Goal: Ask a question: Seek information or help from site administrators or community

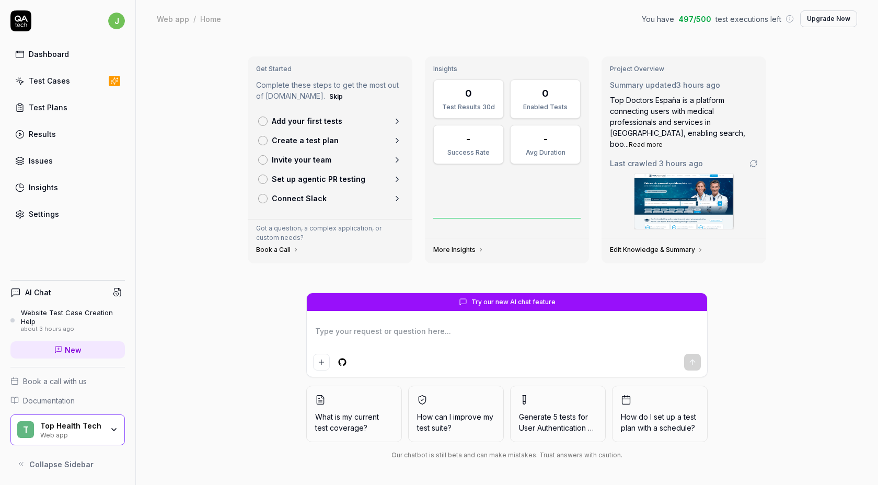
type textarea "*"
click at [66, 353] on span "New" at bounding box center [73, 349] width 17 height 11
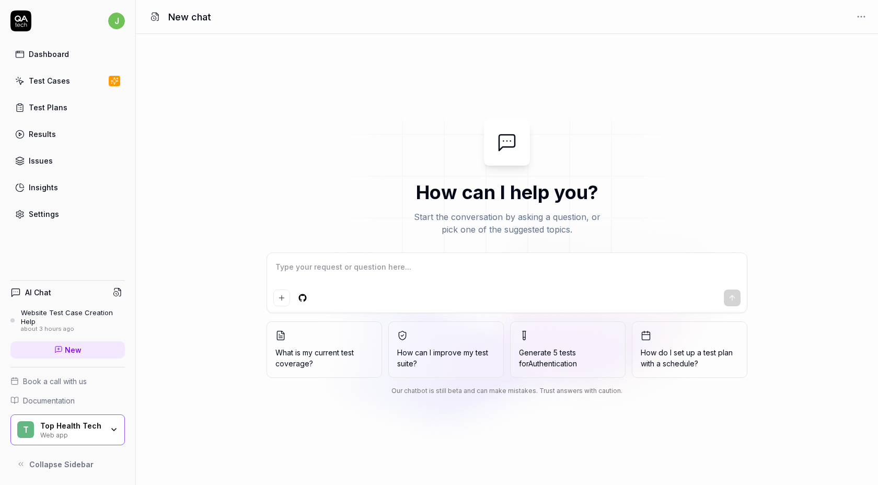
click at [363, 270] on textarea at bounding box center [506, 272] width 467 height 26
click at [44, 55] on div "Dashboard" at bounding box center [49, 54] width 40 height 11
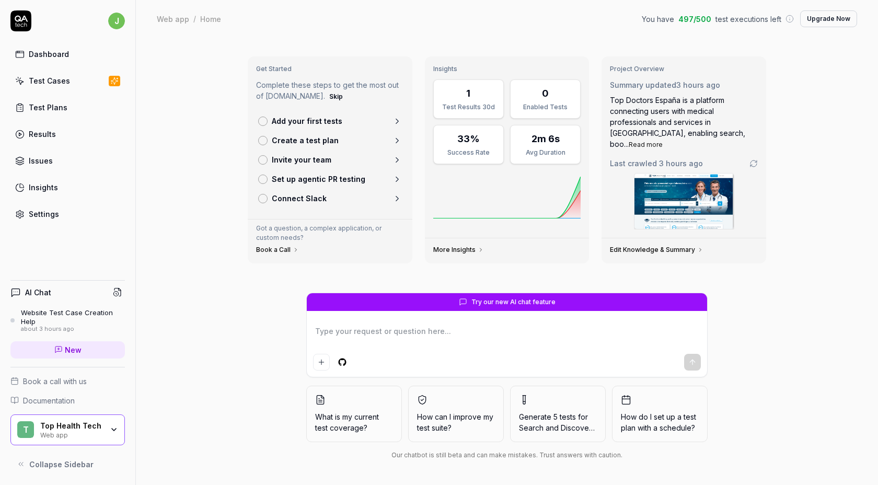
click at [393, 122] on icon at bounding box center [397, 121] width 9 height 9
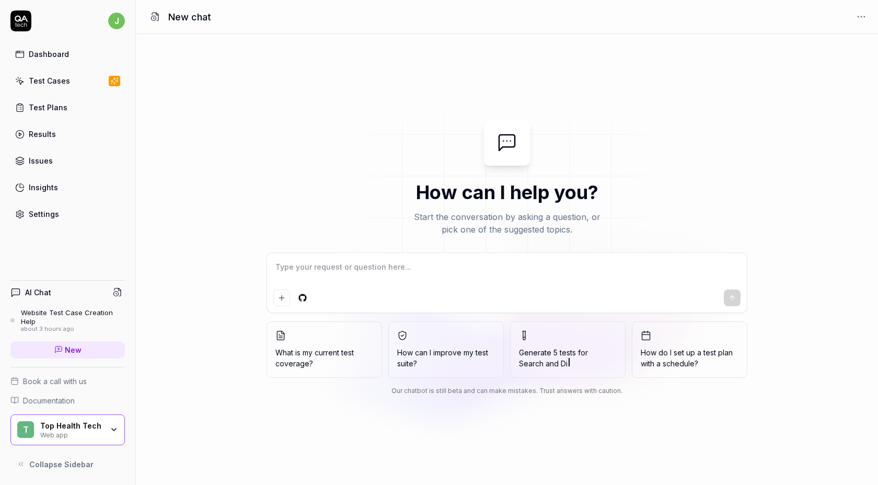
click at [392, 275] on textarea at bounding box center [506, 272] width 467 height 26
type textarea "*"
click at [26, 210] on link "Settings" at bounding box center [67, 214] width 114 height 20
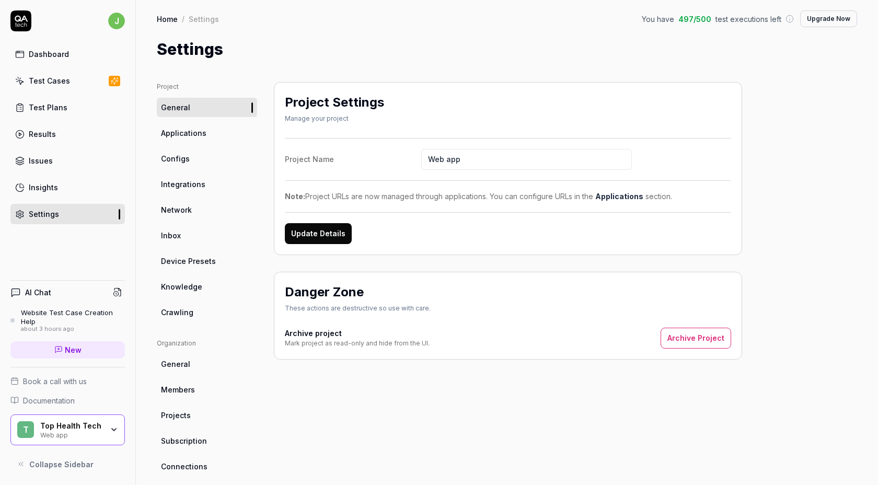
click at [460, 157] on input "Web app" at bounding box center [526, 159] width 211 height 21
click at [198, 136] on span "Applications" at bounding box center [183, 133] width 45 height 11
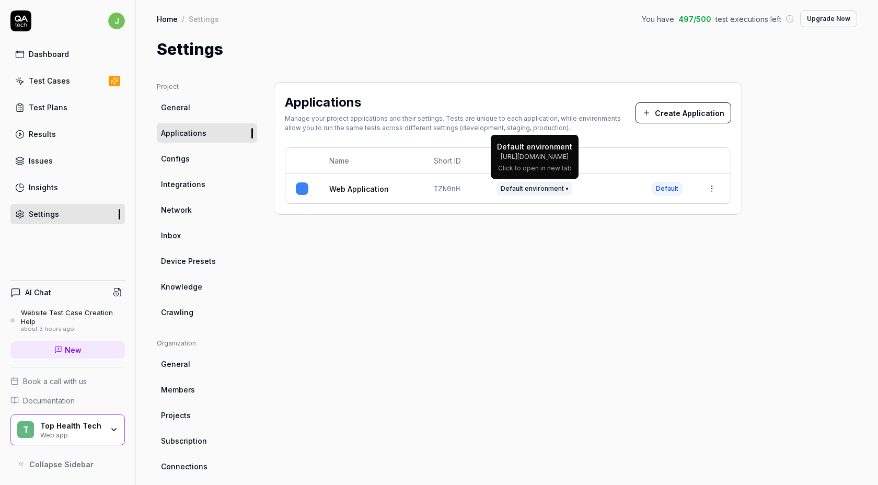
click at [560, 186] on span "Default environment" at bounding box center [535, 189] width 76 height 14
click at [724, 186] on td at bounding box center [712, 188] width 38 height 29
click at [712, 184] on html "j Dashboard Test Cases Test Plans Results Issues Insights Settings AI Chat Webs…" at bounding box center [439, 242] width 878 height 485
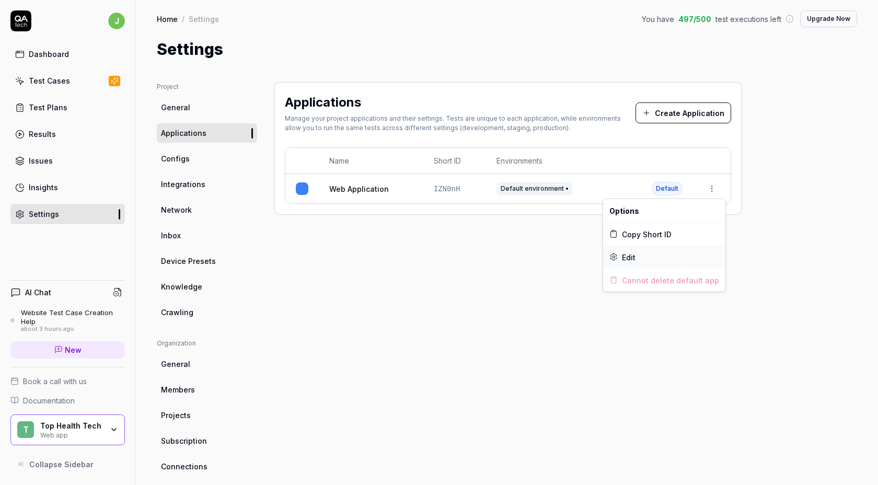
click at [633, 256] on span "Edit" at bounding box center [629, 256] width 14 height 11
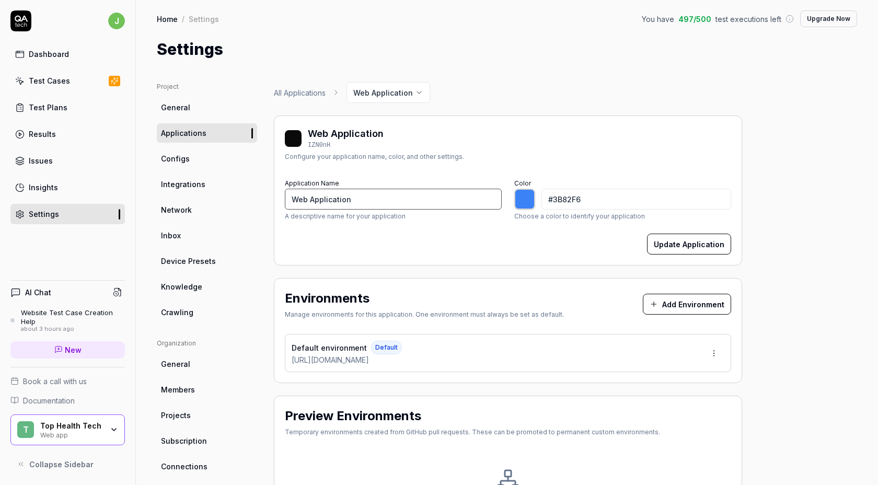
click at [343, 189] on input "Web Application" at bounding box center [393, 199] width 217 height 21
type input "*******"
click at [714, 353] on html "j Dashboard Test Cases Test Plans Results Issues Insights Settings AI Chat Webs…" at bounding box center [439, 242] width 878 height 485
click at [673, 399] on div "Edit" at bounding box center [675, 400] width 106 height 23
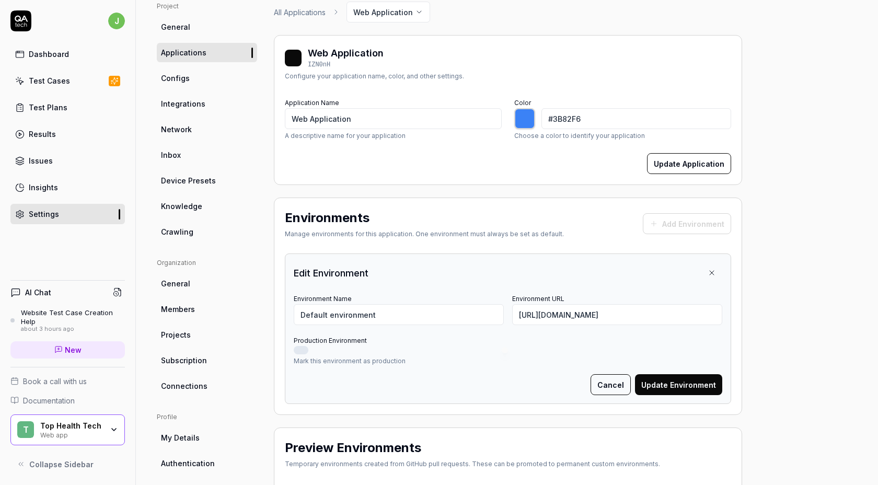
scroll to position [89, 0]
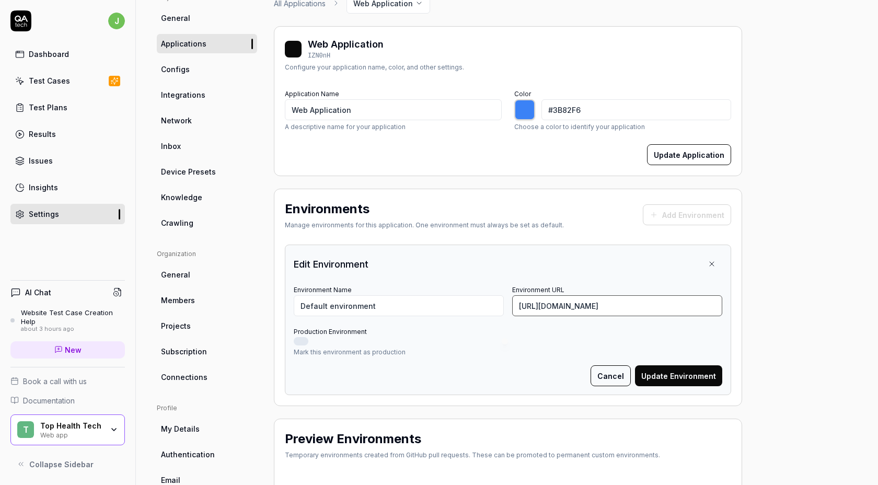
click at [588, 304] on input "[URL][DOMAIN_NAME]" at bounding box center [617, 305] width 210 height 21
paste input "[DOMAIN_NAME][URL]"
type input "[URL][DOMAIN_NAME]"
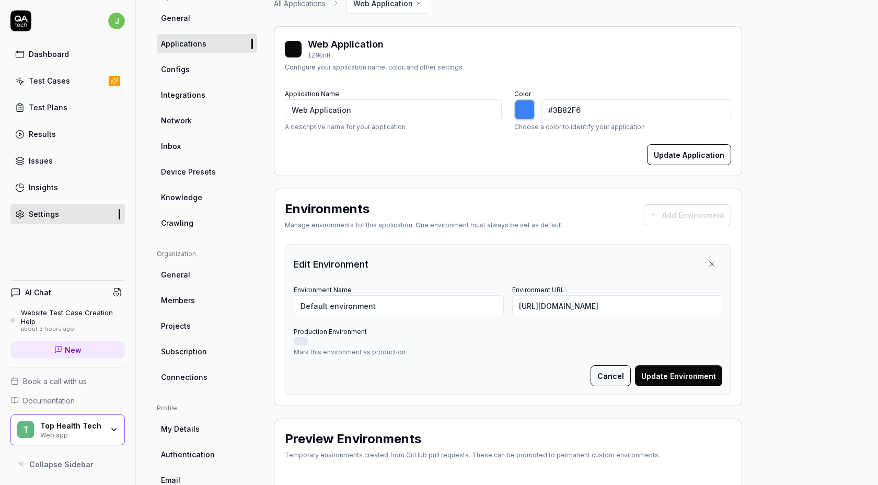
click at [667, 374] on button "Update Environment" at bounding box center [678, 375] width 87 height 21
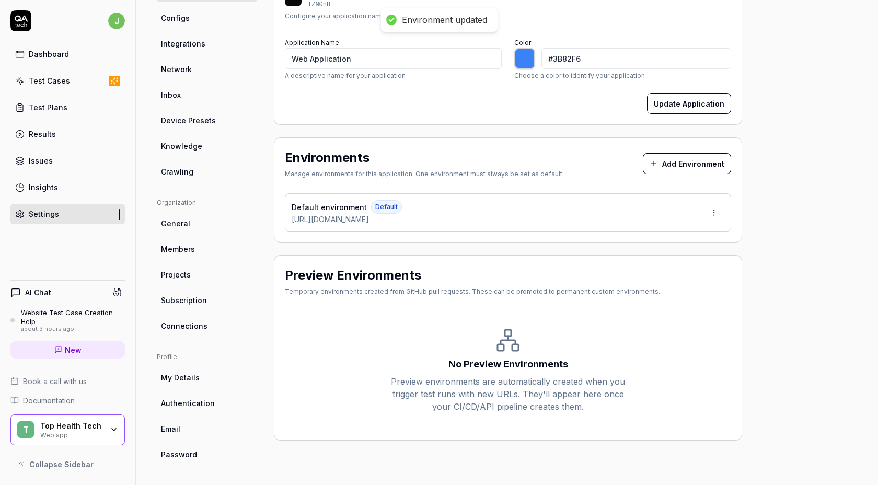
scroll to position [141, 0]
type input "*******"
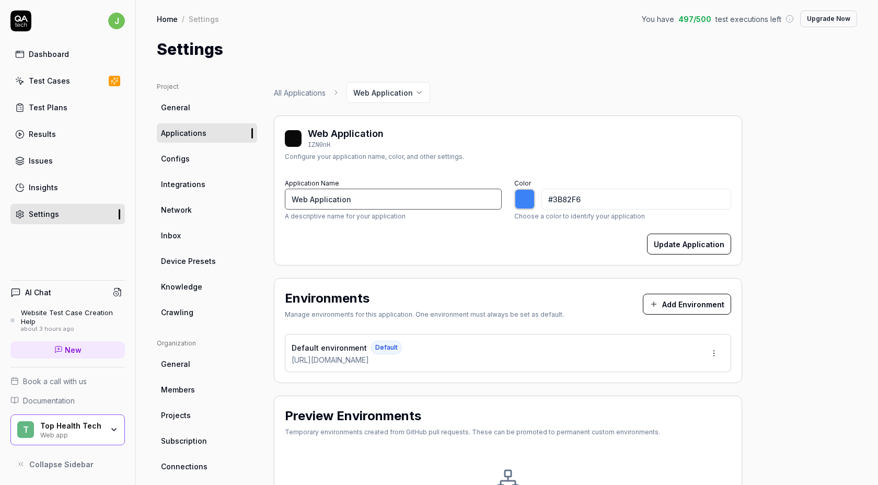
click at [359, 193] on input "Web Application" at bounding box center [393, 199] width 217 height 21
click at [357, 201] on input "Web Application" at bounding box center [393, 199] width 217 height 21
type input "L"
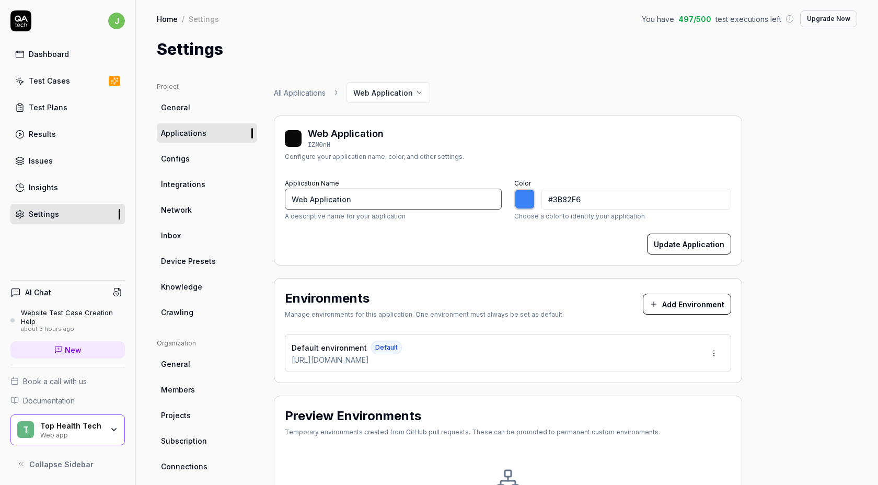
type input "*******"
type input "La source"
click at [184, 104] on span "General" at bounding box center [175, 107] width 29 height 11
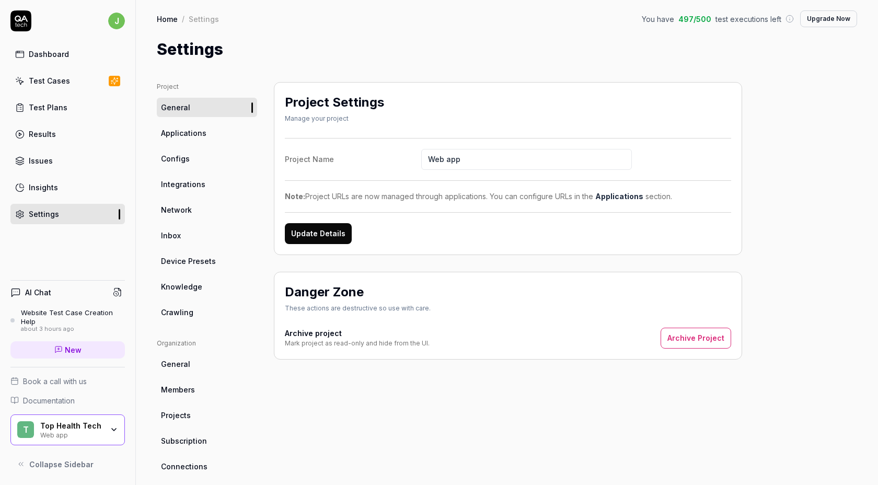
click at [475, 162] on input "Web app" at bounding box center [526, 159] width 211 height 21
type input "La source"
click at [285, 223] on button "Update Details" at bounding box center [318, 233] width 67 height 21
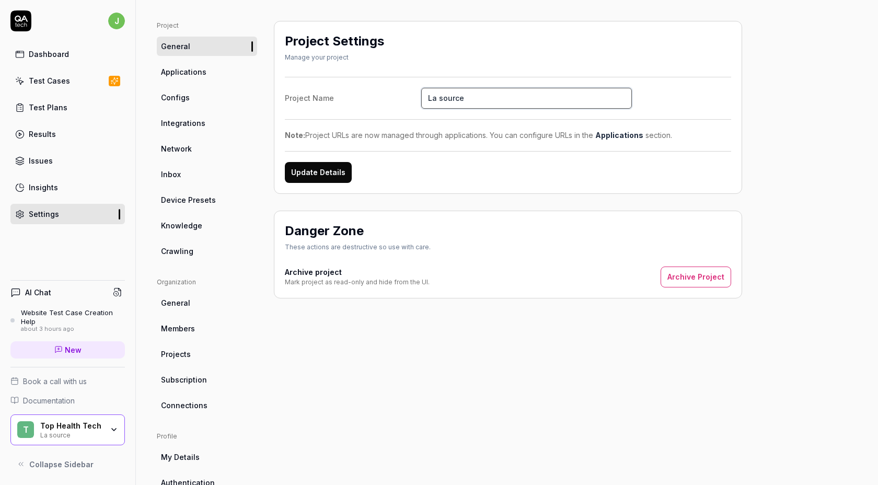
scroll to position [74, 0]
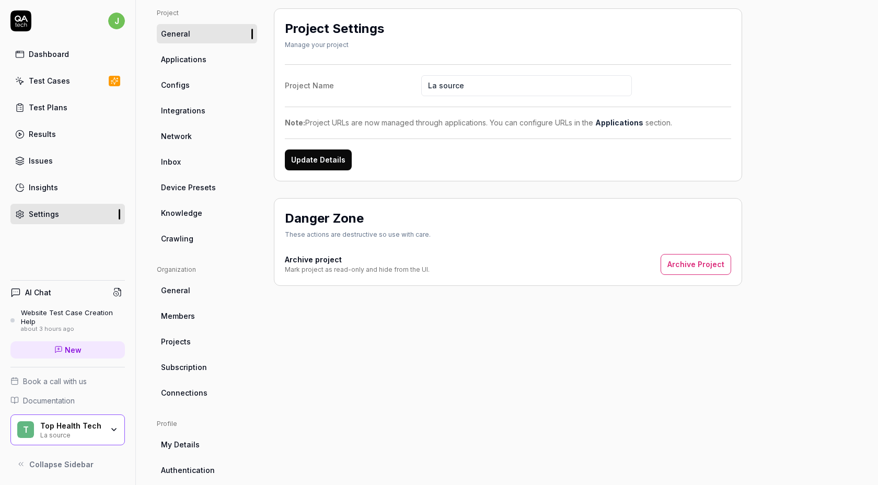
click at [165, 66] on link "Applications" at bounding box center [207, 59] width 100 height 19
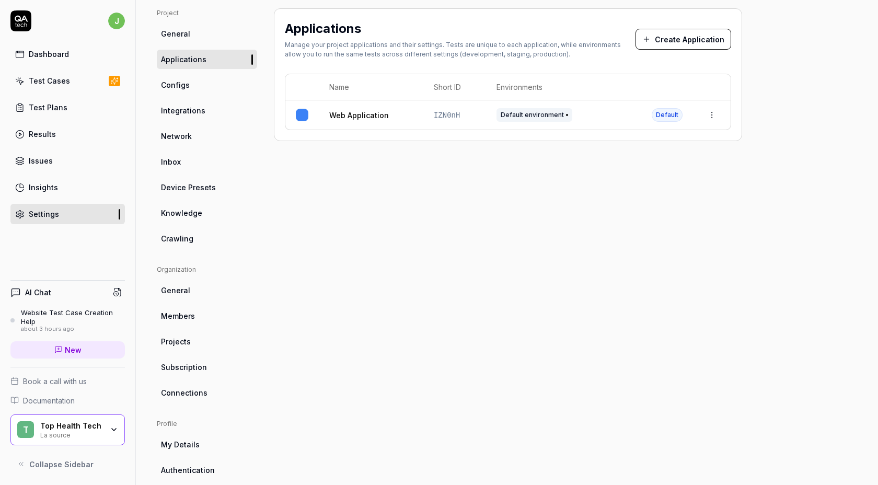
click at [207, 91] on link "Configs" at bounding box center [207, 84] width 100 height 19
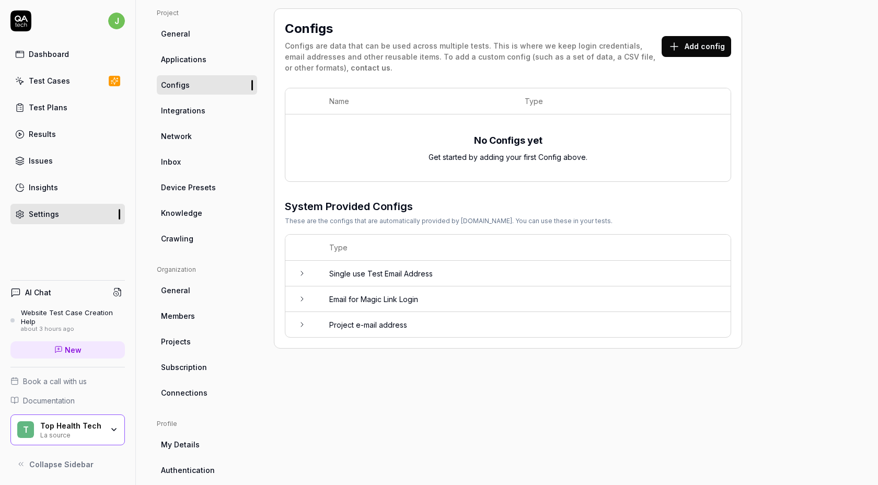
click at [191, 117] on link "Integrations" at bounding box center [207, 110] width 100 height 19
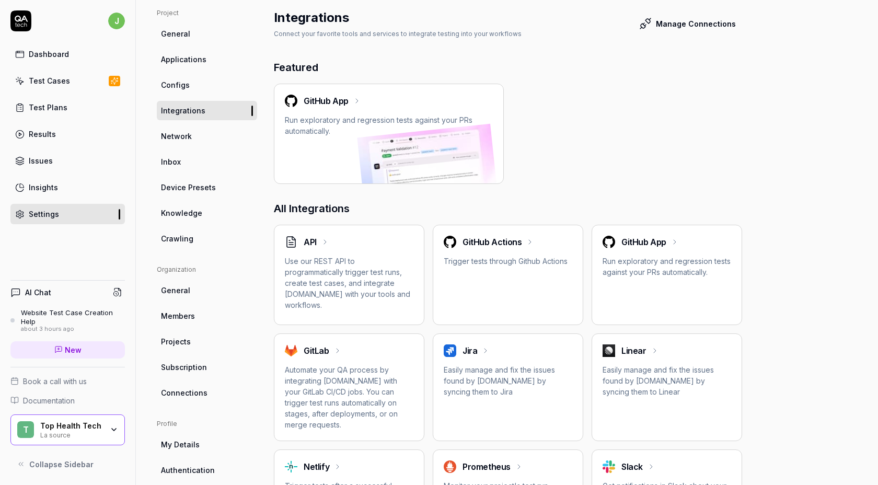
click at [184, 147] on ul "Project General Applications Configs Integrations Network Inbox Device Presets …" at bounding box center [207, 128] width 100 height 240
click at [184, 145] on link "Network" at bounding box center [207, 135] width 100 height 19
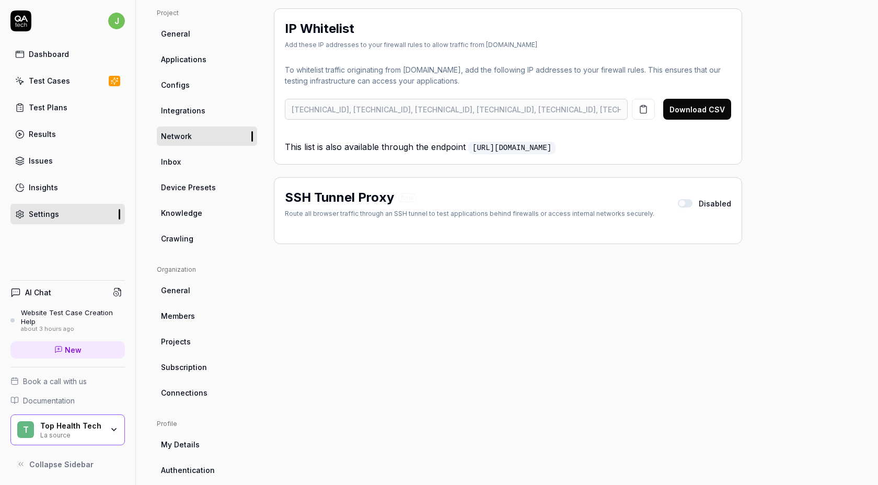
click at [180, 161] on link "Inbox" at bounding box center [207, 161] width 100 height 19
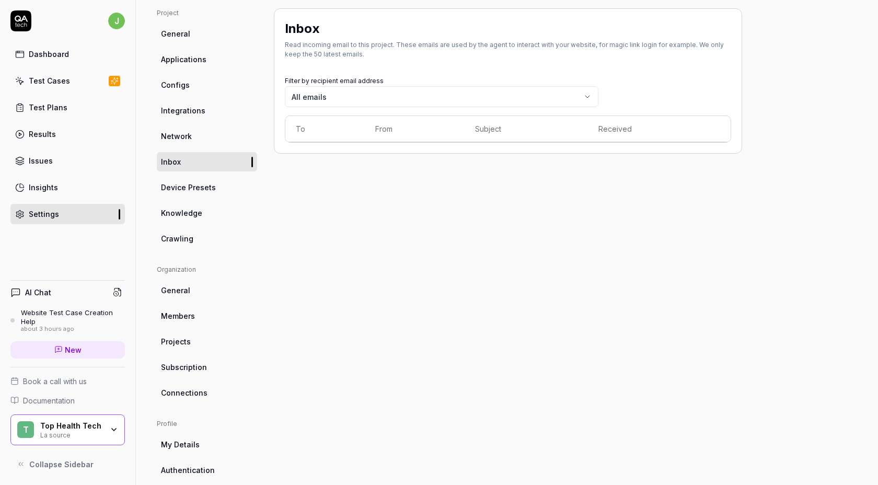
click at [185, 182] on span "Device Presets" at bounding box center [188, 187] width 55 height 11
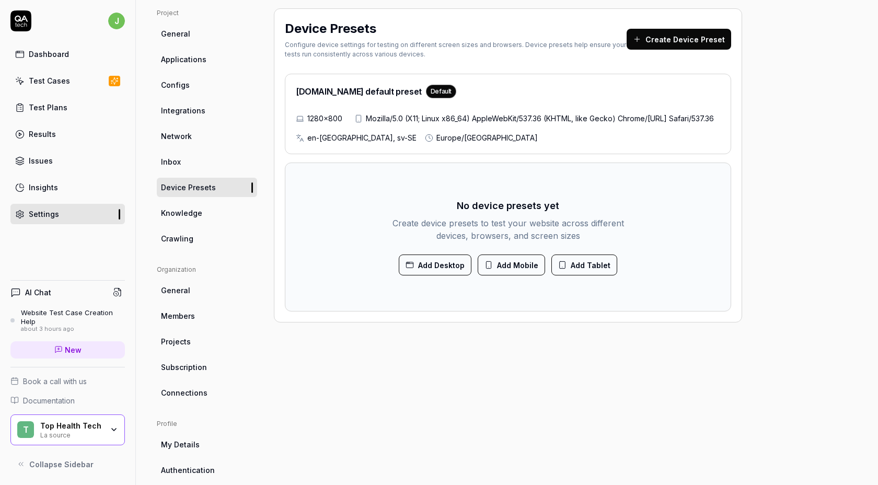
click at [187, 209] on span "Knowledge" at bounding box center [181, 212] width 41 height 11
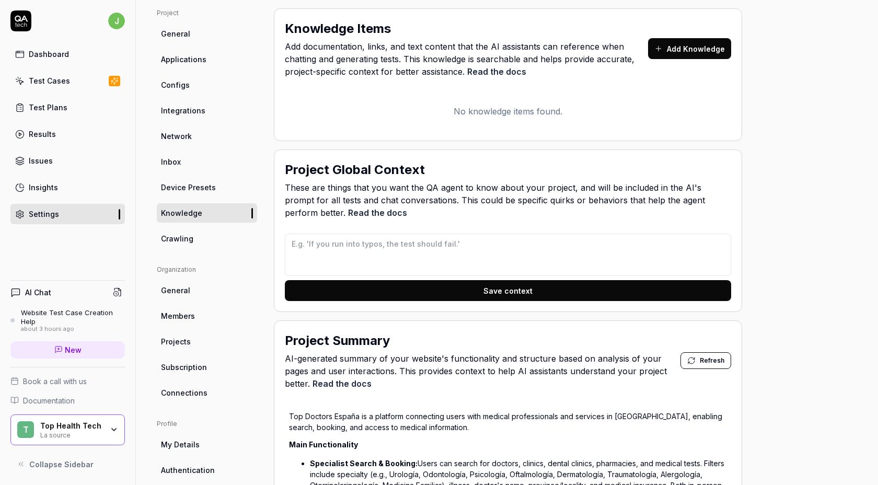
click at [190, 236] on span "Crawling" at bounding box center [177, 238] width 32 height 11
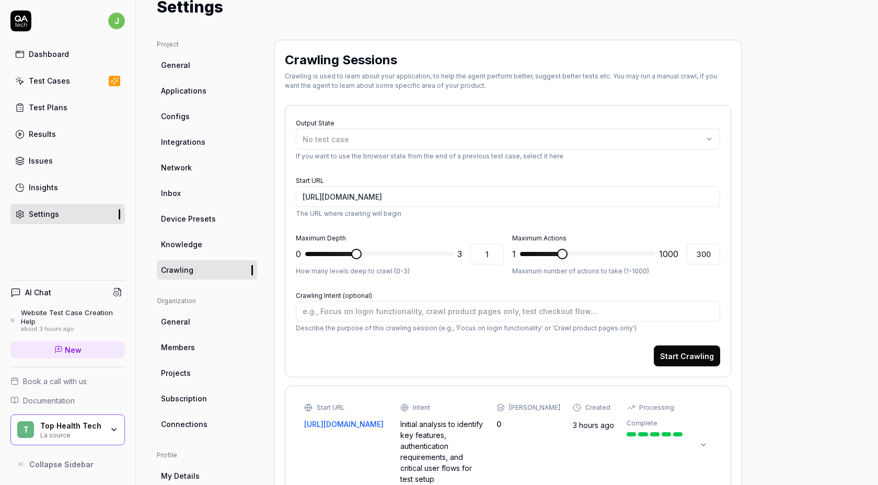
scroll to position [41, 0]
type textarea "*"
type input "2"
click at [397, 257] on span at bounding box center [402, 255] width 10 height 10
click at [390, 280] on form "Output State No test case If you want to use the browser state from the end of …" at bounding box center [508, 242] width 424 height 250
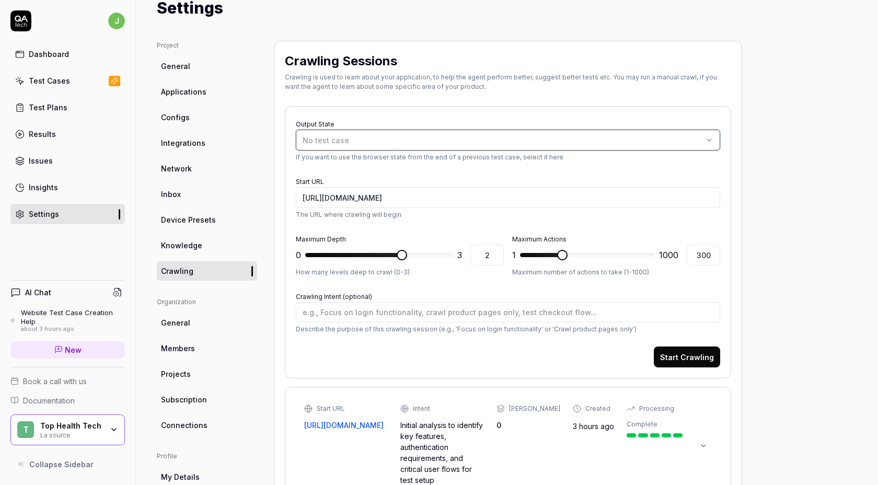
click at [360, 132] on button "No test case" at bounding box center [508, 140] width 424 height 21
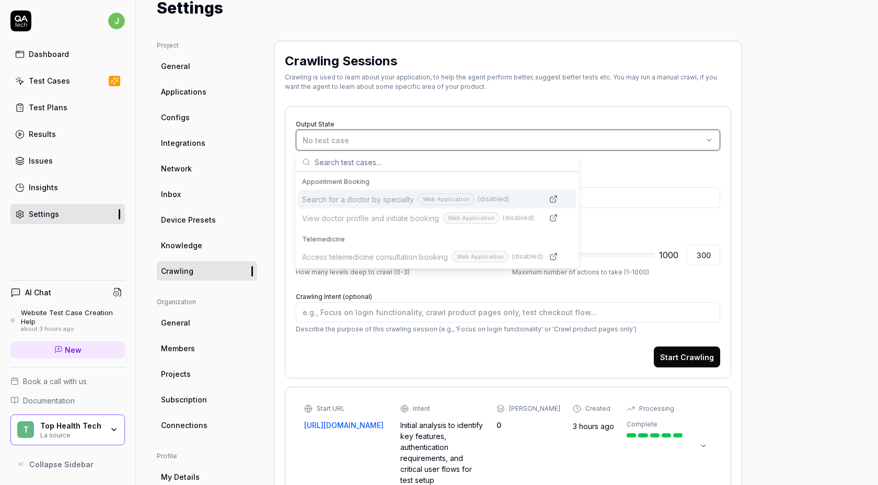
click at [360, 132] on button "No test case" at bounding box center [508, 140] width 424 height 21
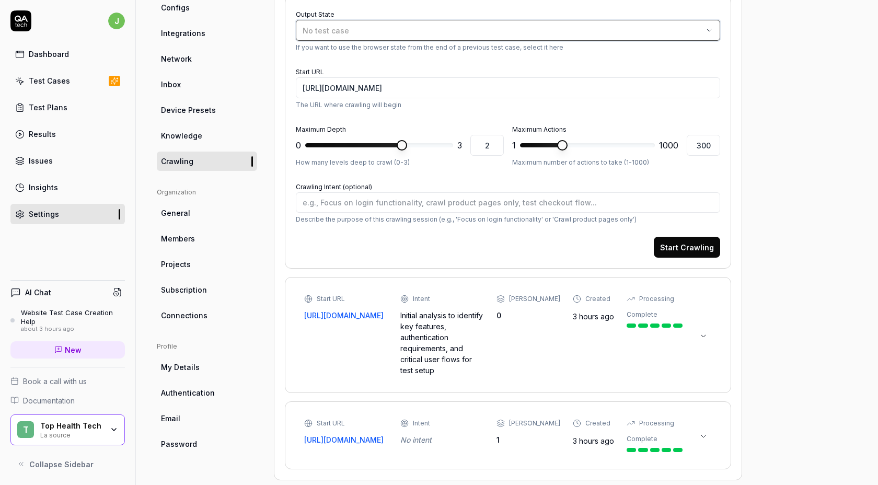
scroll to position [154, 0]
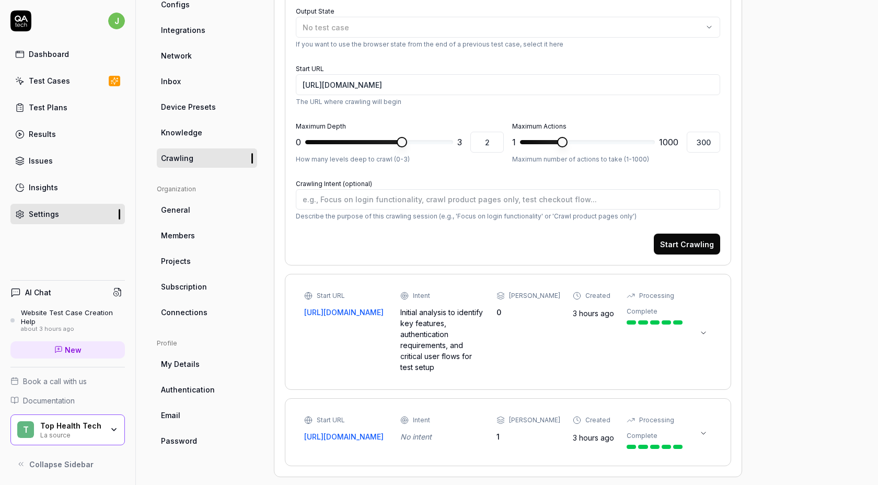
click at [701, 329] on icon at bounding box center [703, 333] width 8 height 8
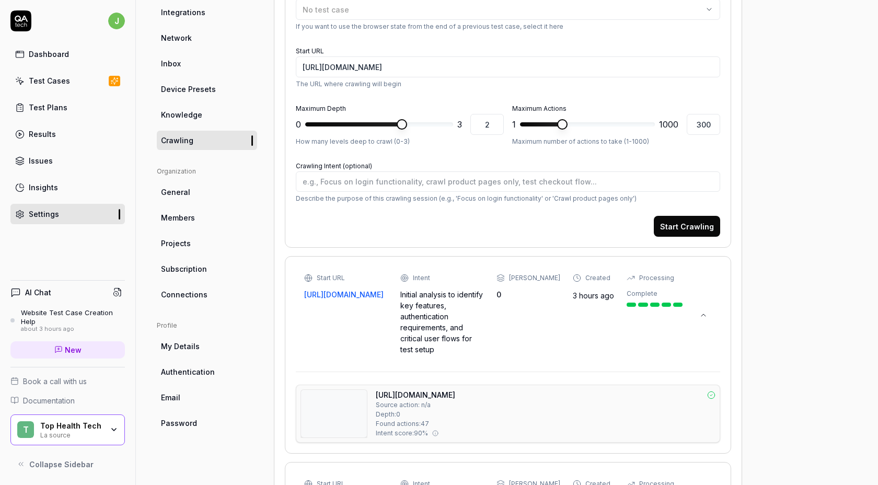
scroll to position [236, 0]
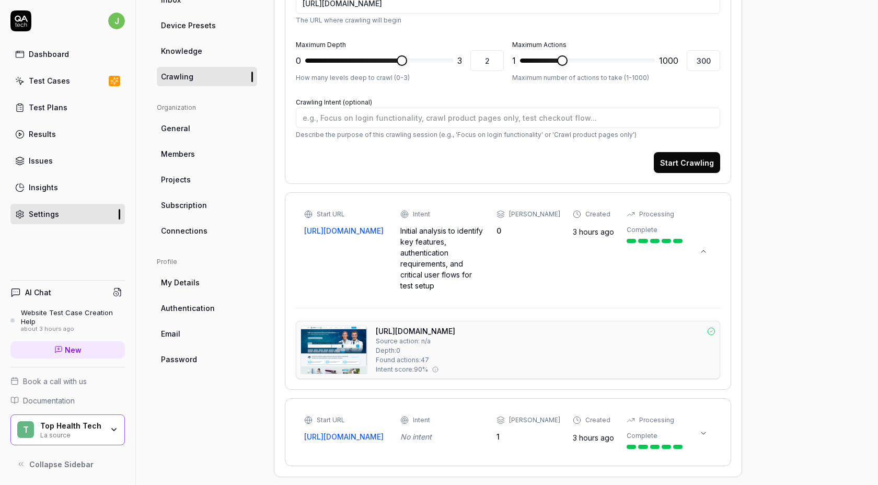
click at [195, 210] on span "Subscription" at bounding box center [184, 205] width 46 height 11
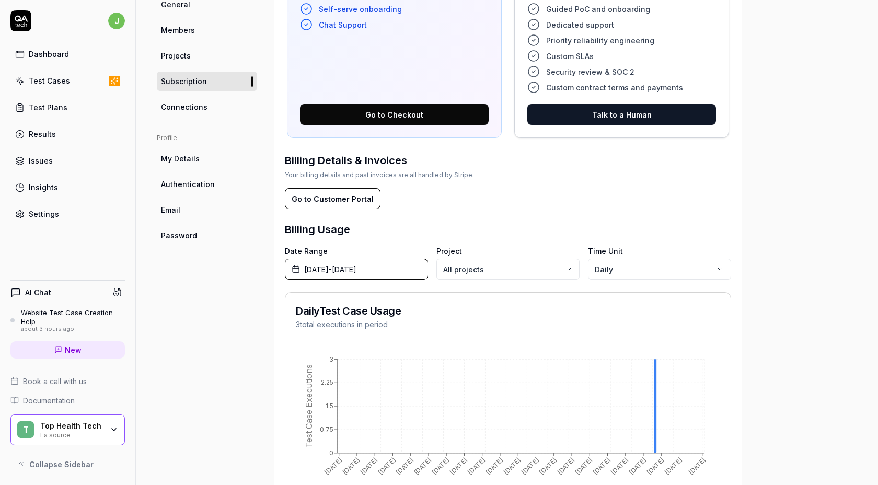
scroll to position [350, 0]
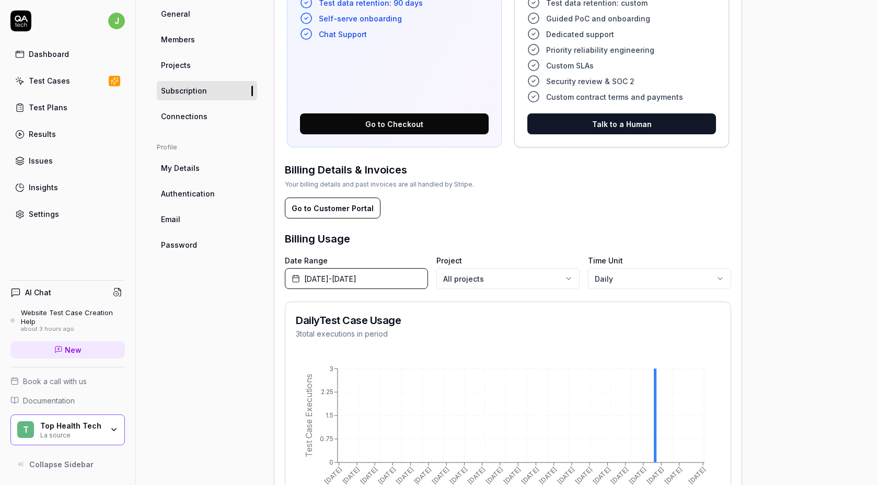
click at [201, 107] on link "Connections" at bounding box center [207, 116] width 100 height 19
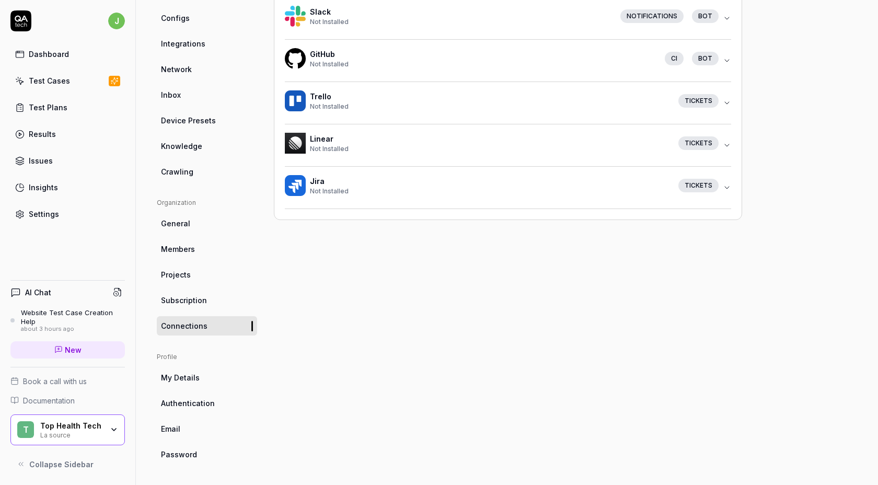
scroll to position [140, 0]
click at [187, 383] on span "My Details" at bounding box center [180, 378] width 39 height 11
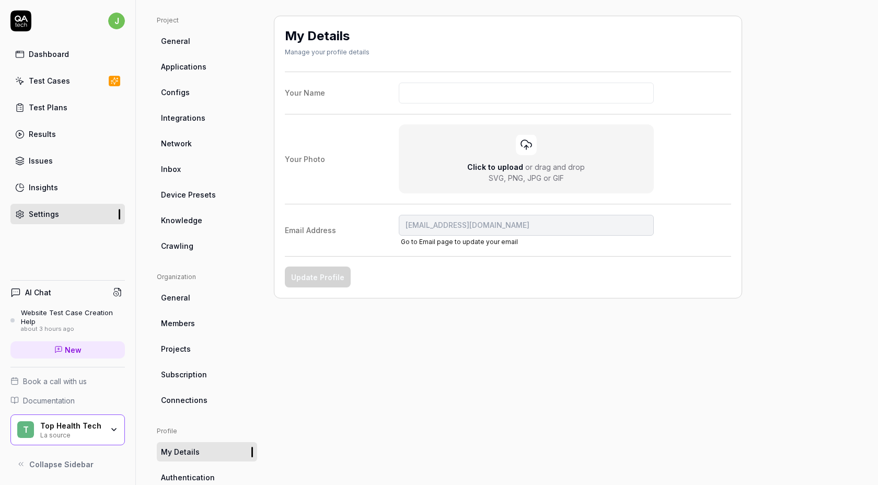
scroll to position [68, 0]
click at [424, 86] on input "Your Name" at bounding box center [527, 91] width 256 height 21
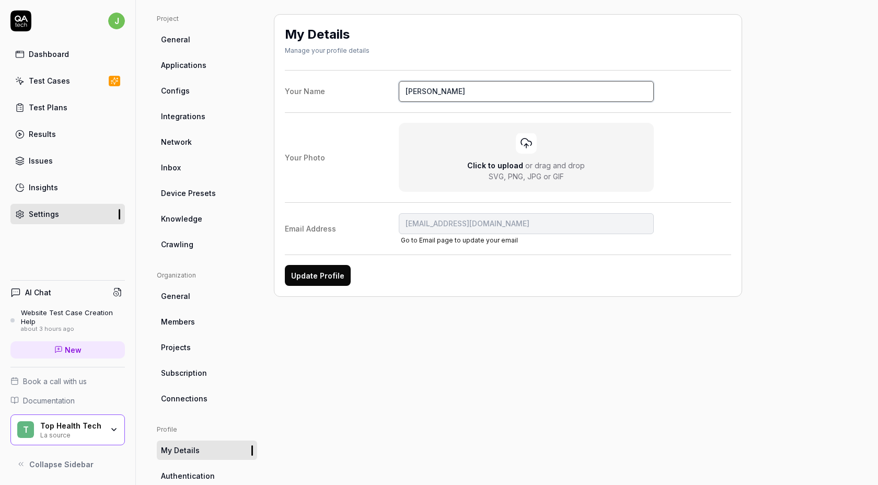
scroll to position [141, 0]
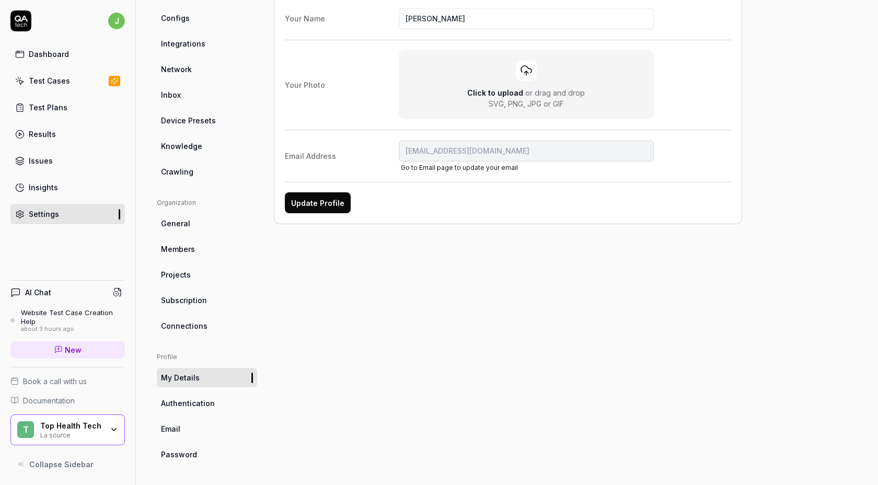
click at [316, 174] on div "Your Name [PERSON_NAME] Your Photo Click to upload or drag and drop SVG, PNG, J…" at bounding box center [508, 105] width 446 height 216
click at [316, 199] on button "Update Profile" at bounding box center [318, 202] width 66 height 21
type input "[PERSON_NAME]"
click at [189, 400] on span "Authentication" at bounding box center [188, 403] width 54 height 11
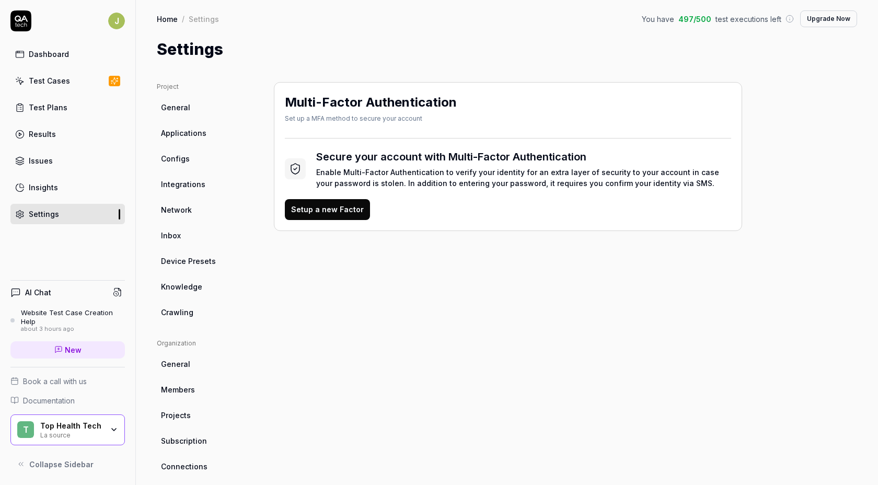
click at [42, 50] on div "Dashboard" at bounding box center [49, 54] width 40 height 11
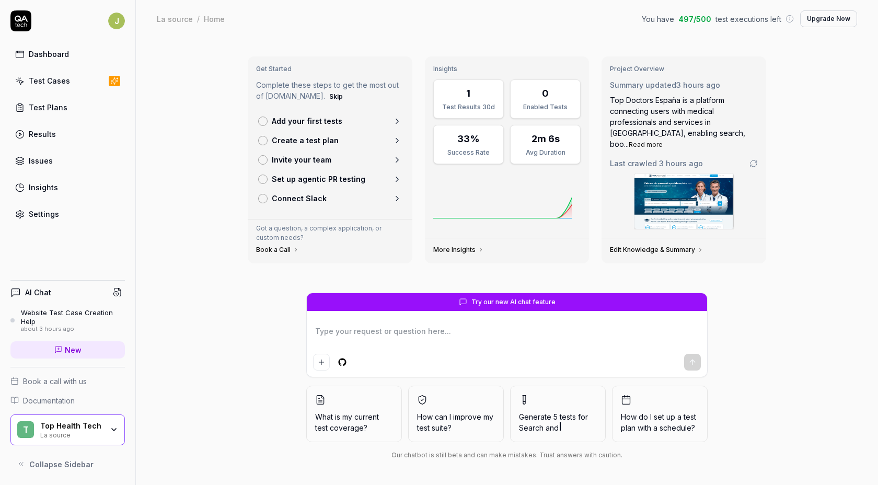
click at [406, 333] on textarea at bounding box center [507, 337] width 388 height 26
click at [402, 326] on textarea at bounding box center [507, 337] width 388 height 26
type textarea "*"
type textarea "C"
type textarea "*"
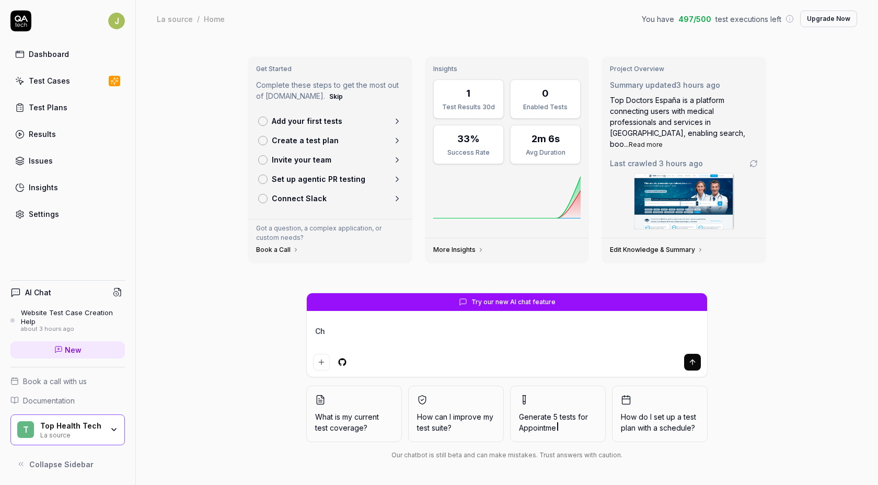
type textarea "Cha"
type textarea "*"
type textarea "Chac"
type textarea "*"
type textarea "Cha"
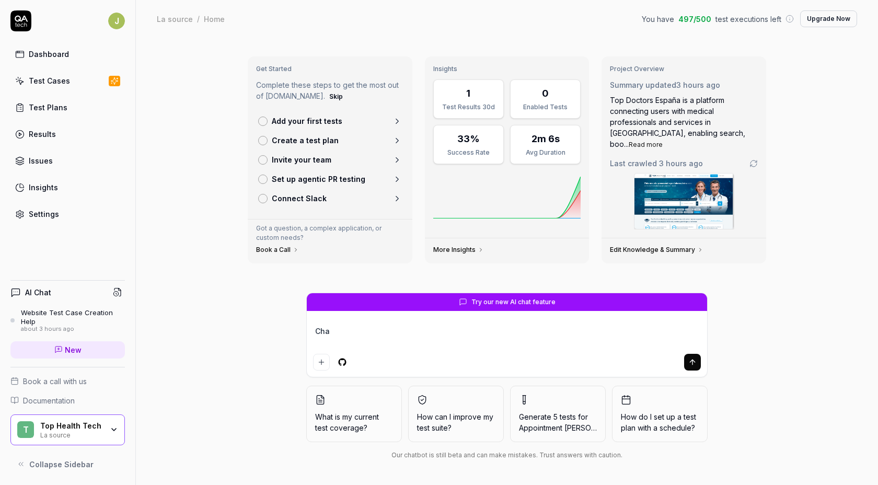
type textarea "*"
type textarea "Ch"
type textarea "*"
type textarea "Chec"
type textarea "*"
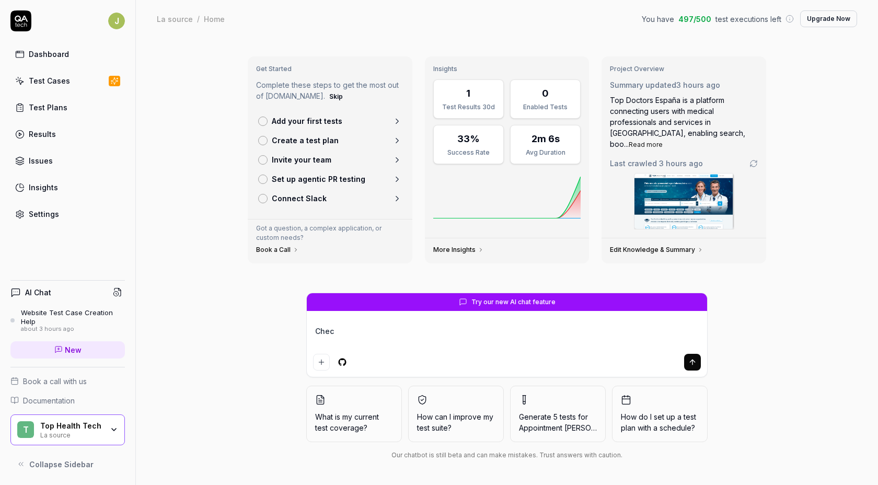
type textarea "Check"
type textarea "*"
type textarea "Check"
type textarea "*"
type textarea "Check h"
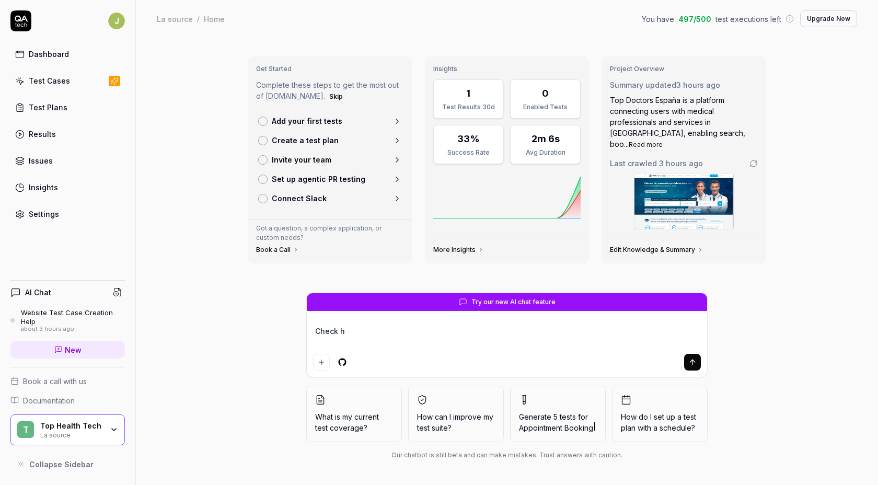
type textarea "*"
type textarea "Check ho"
type textarea "*"
type textarea "Check how"
type textarea "*"
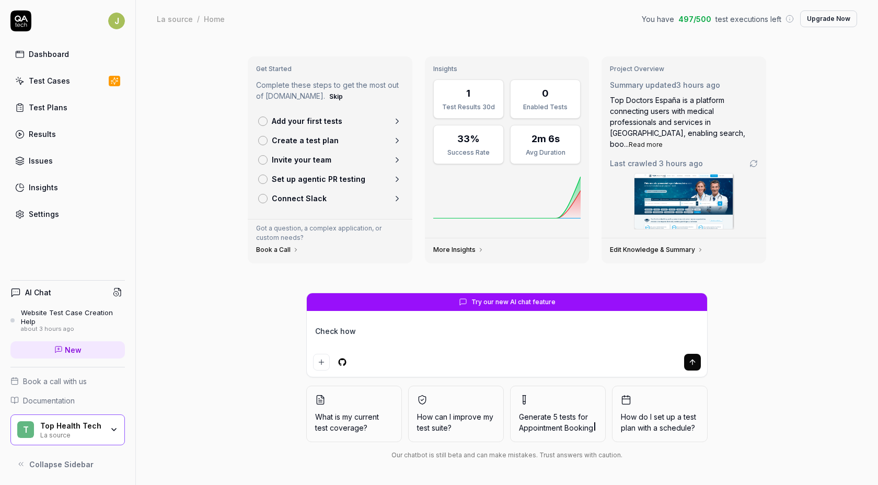
type textarea "Check how"
type textarea "*"
type textarea "Check how e"
type textarea "*"
type textarea "Check how ea"
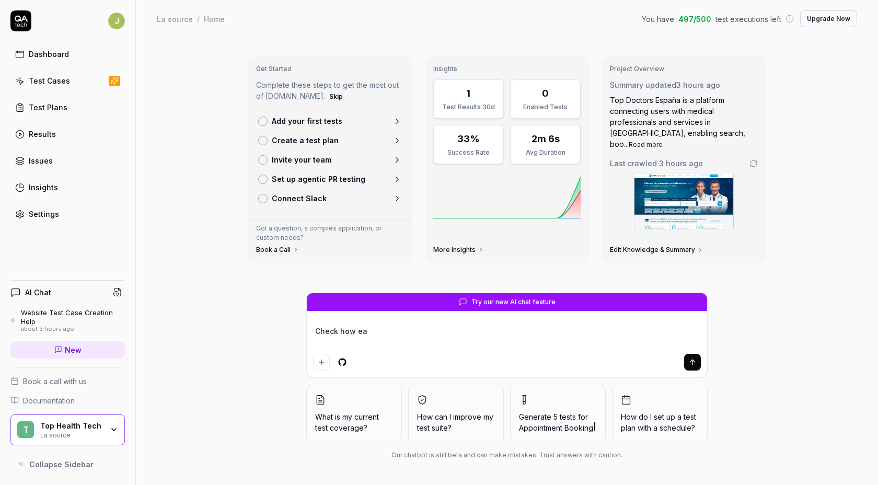
type textarea "*"
type textarea "Check how eas"
type textarea "*"
type textarea "Check how easy"
type textarea "*"
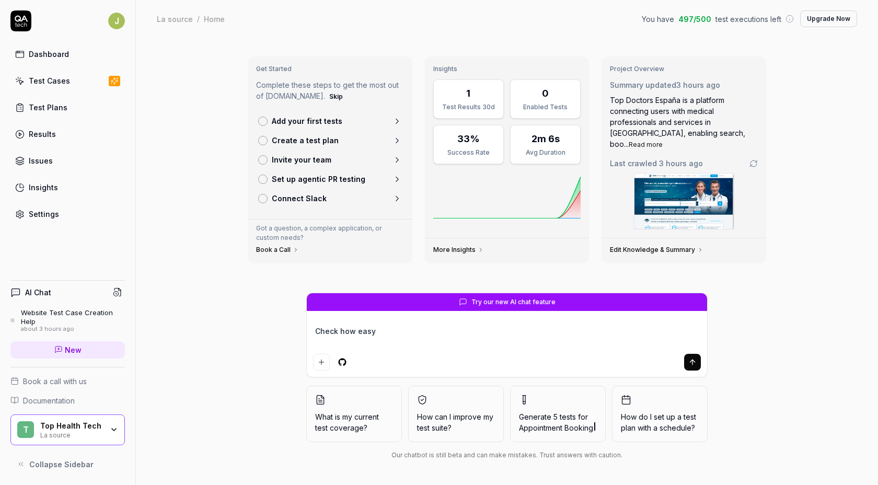
type textarea "Check how easy"
type textarea "*"
type textarea "Check how easy i"
type textarea "*"
type textarea "Check how easy it"
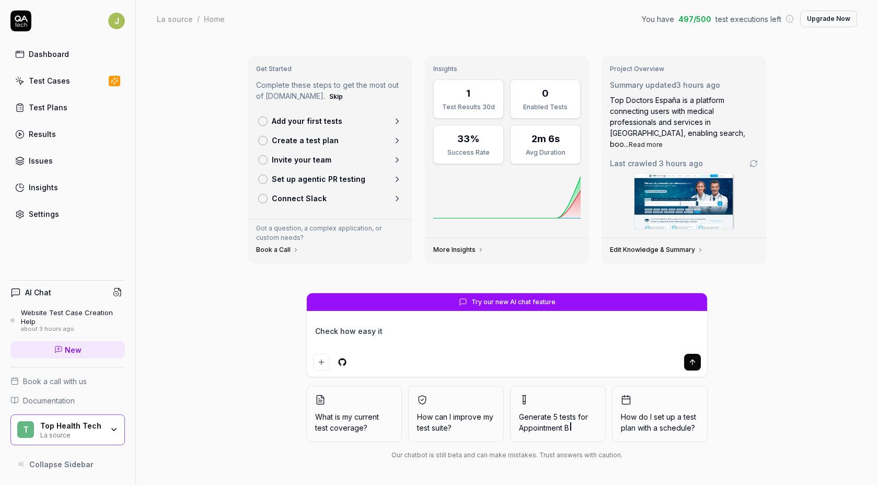
type textarea "*"
type textarea "Check how easy it"
type textarea "*"
type textarea "Check how easy it i"
type textarea "*"
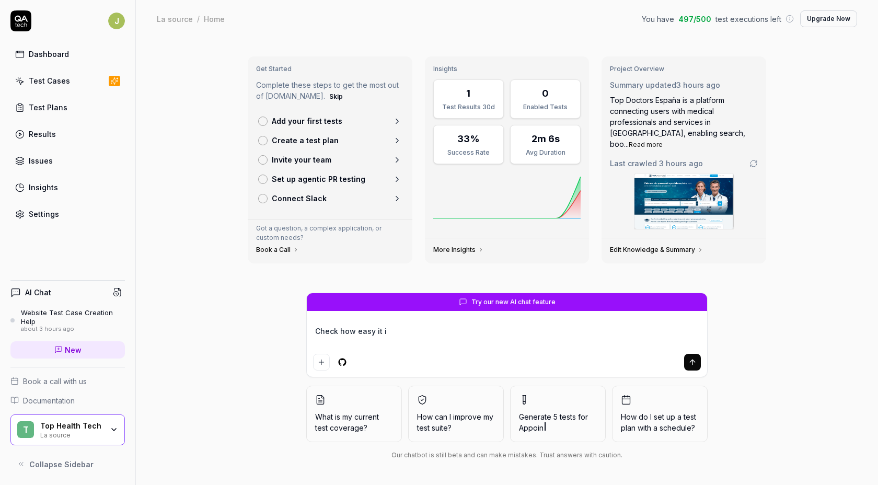
type textarea "Check how easy it is"
type textarea "*"
type textarea "Check how easy it is"
type textarea "*"
type textarea "Check how easy it is t"
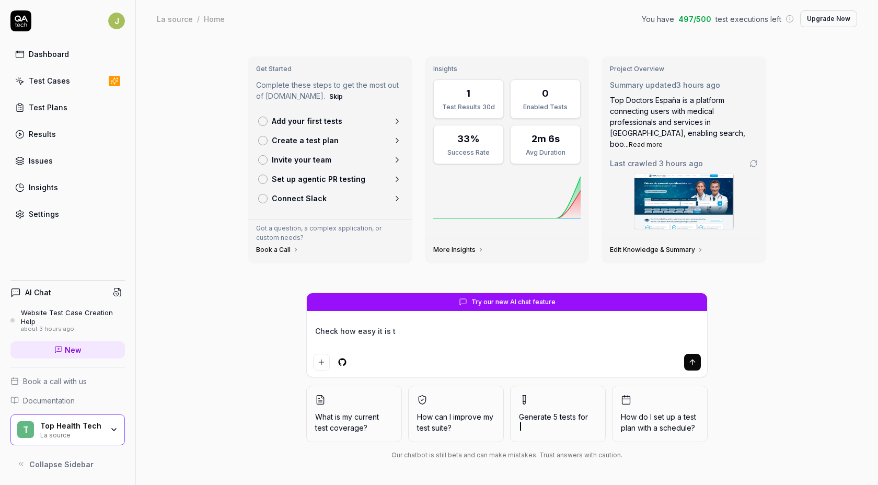
type textarea "*"
type textarea "Check how easy it is to"
type textarea "*"
type textarea "Check how easy it is to"
type textarea "*"
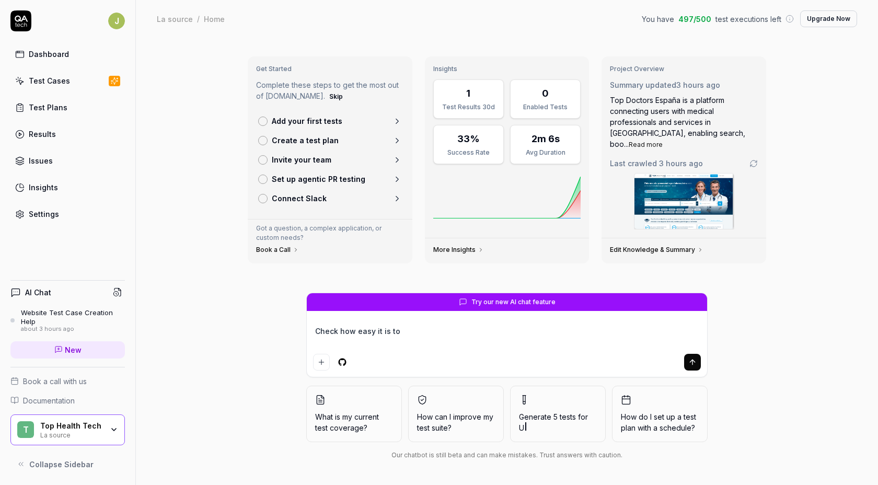
type textarea "Check how easy it is to p"
type textarea "*"
type textarea "Check how easy it is to pr"
type textarea "*"
type textarea "Check how easy it is to pre"
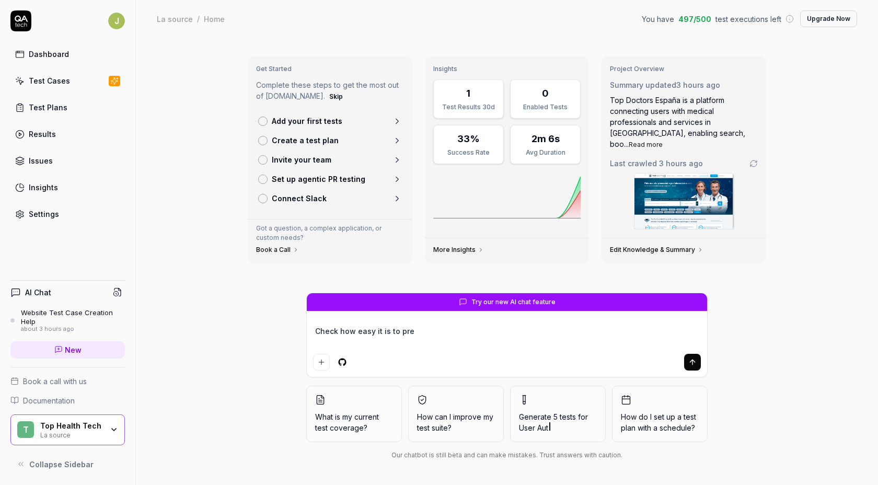
type textarea "*"
type textarea "Check how easy it is to pred"
type textarea "*"
type textarea "Check how easy it is to predi"
type textarea "*"
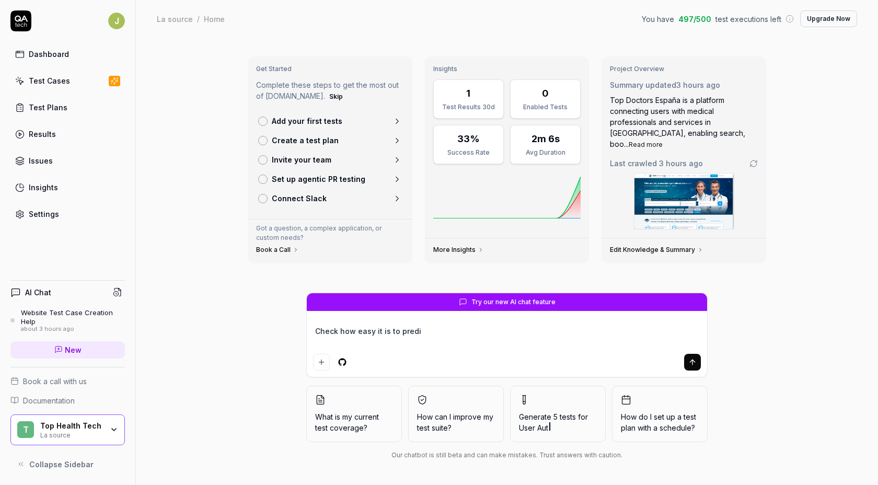
type textarea "Check how easy it is to predic"
type textarea "*"
type textarea "Check how easy it is to predict"
type textarea "*"
type textarea "Check how easy it is to predict"
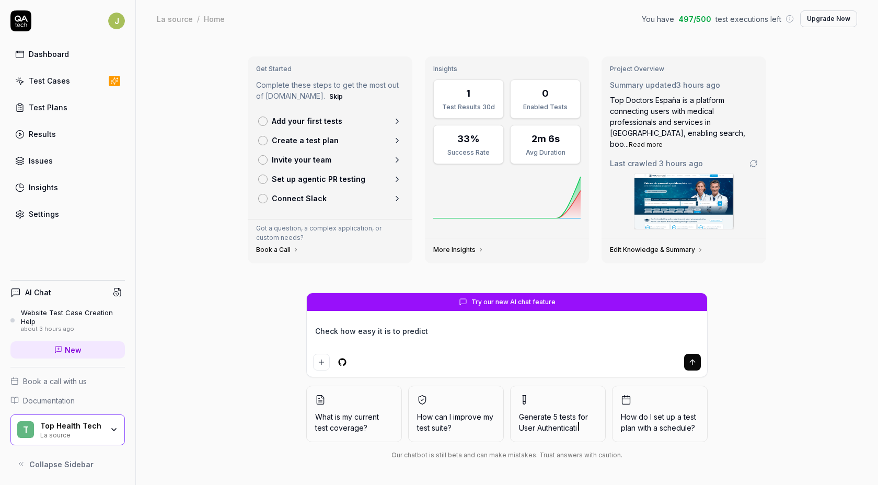
type textarea "*"
type textarea "Check how easy it is to predict s"
type textarea "*"
type textarea "Check how easy it is to predict so"
type textarea "*"
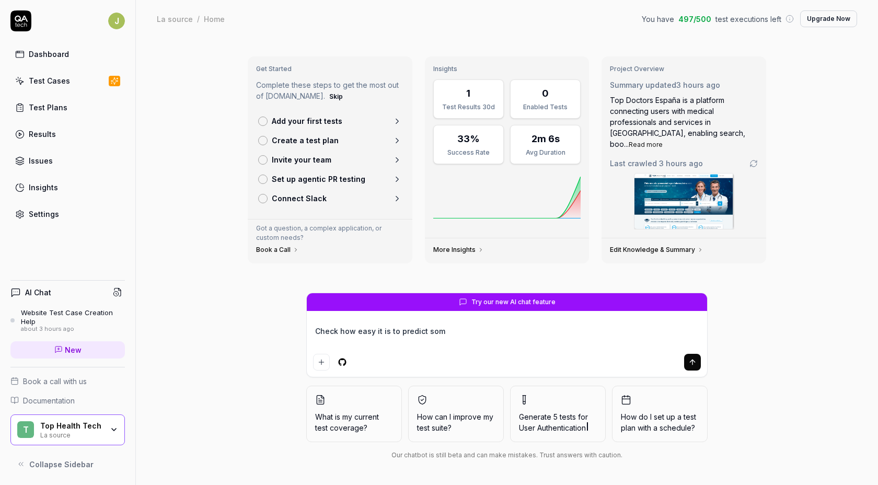
type textarea "Check how easy it is to predict some"
type textarea "*"
type textarea "Check how easy it is to predict somet"
type textarea "*"
type textarea "Check how easy it is to predict someth"
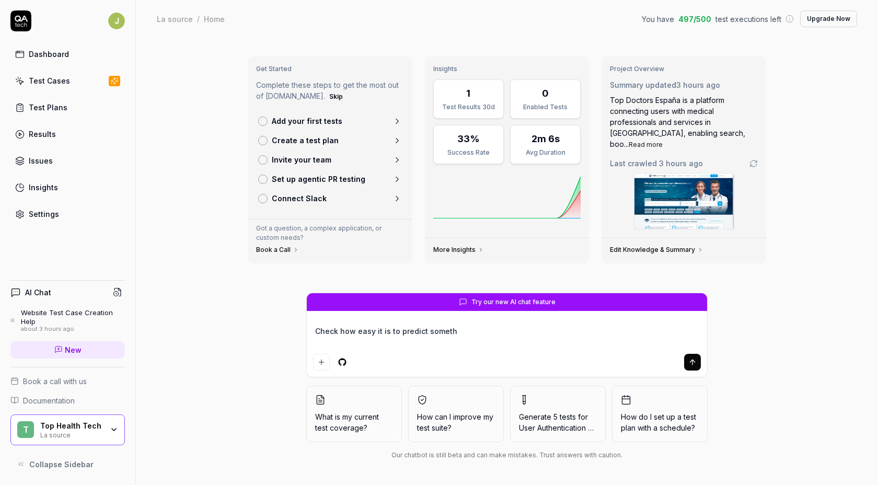
type textarea "*"
type textarea "Check how easy it is to predict somethi"
type textarea "*"
type textarea "Check how easy it is to predict something"
type textarea "*"
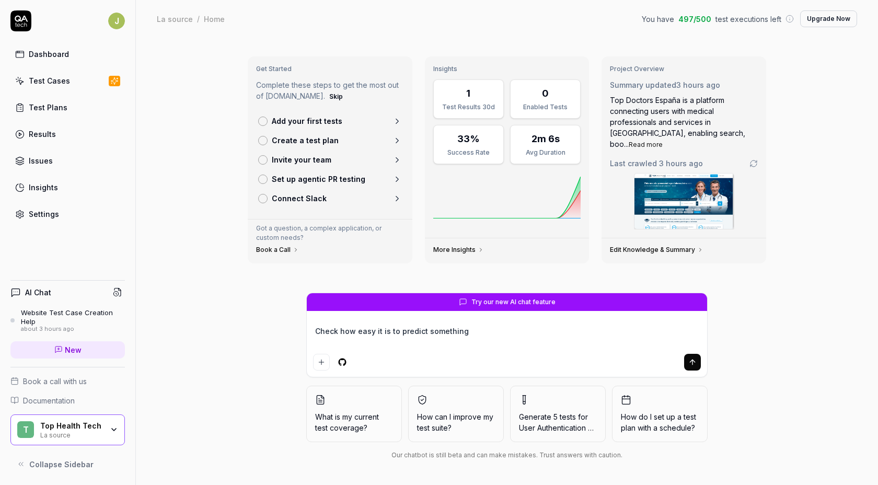
type textarea "Check how easy it is to predict something"
type textarea "*"
type textarea "Check how easy it is to predict something a"
type textarea "*"
type textarea "Check how easy it is to predict something an"
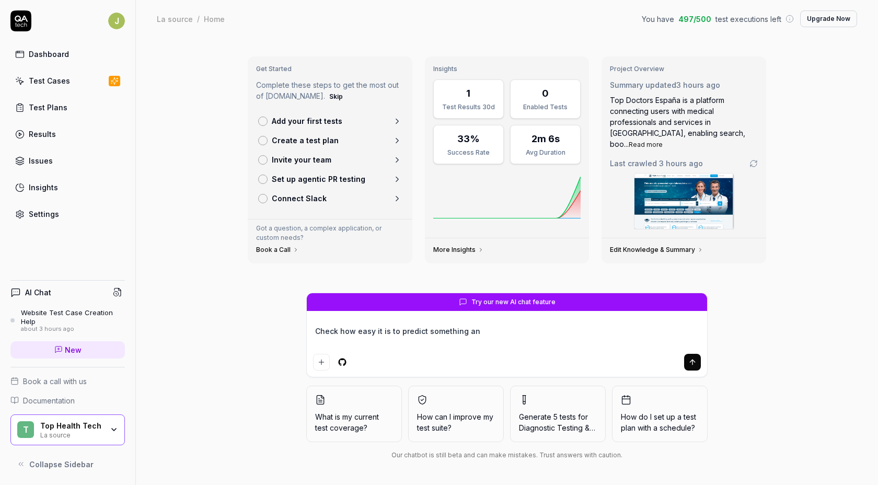
type textarea "*"
type textarea "Check how easy it is to predict something and"
type textarea "*"
type textarea "Check how easy it is to predict something and"
type textarea "*"
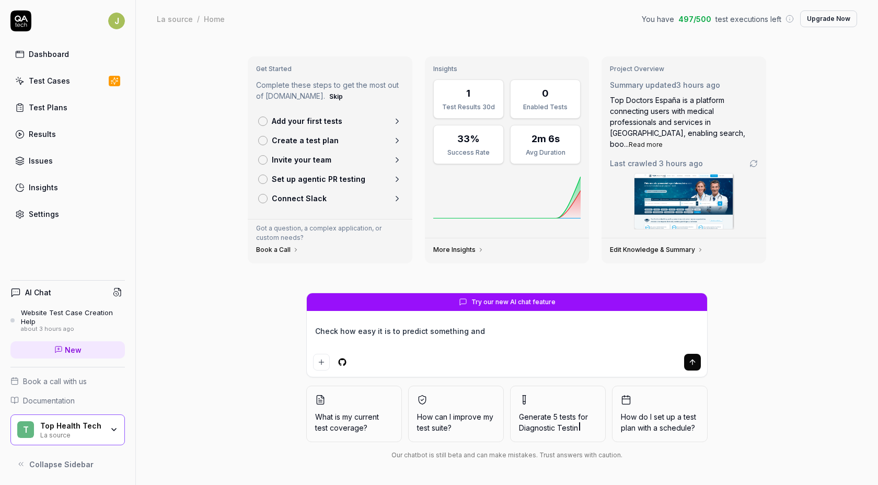
type textarea "Check how easy it is to predict something and t"
type textarea "*"
type textarea "Check how easy it is to predict something and the"
type textarea "*"
type textarea "Check how easy it is to predict something and then"
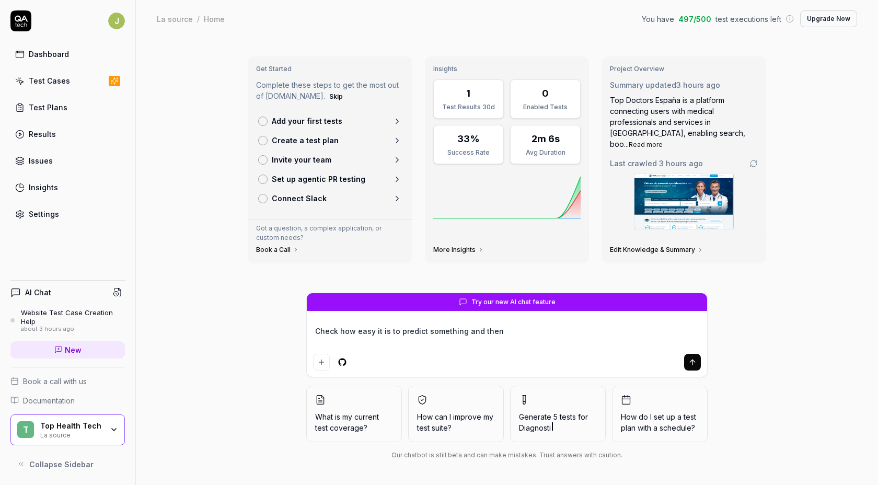
type textarea "*"
type textarea "Check how easy it is to predict something and then"
type textarea "*"
type textarea "Check how easy it is to predict something and then t"
type textarea "*"
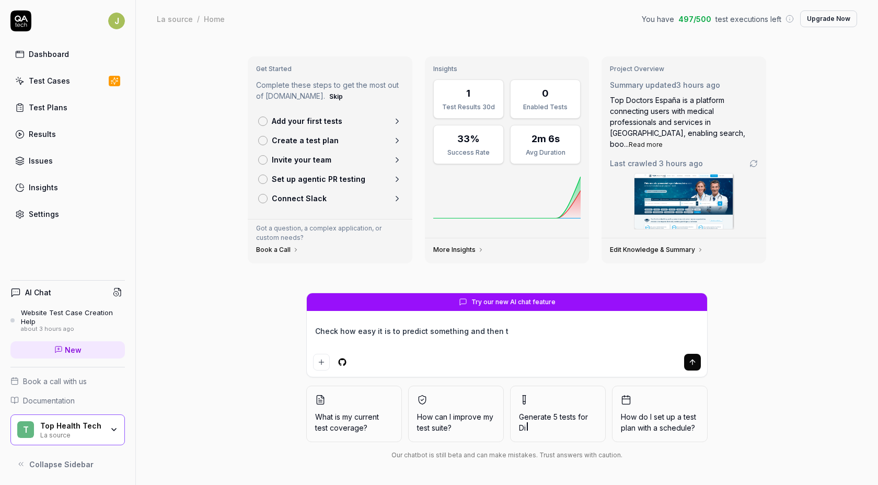
type textarea "Check how easy it is to predict something and then to"
type textarea "*"
type textarea "Check how easy it is to predict something and then to"
type textarea "*"
type textarea "Check how easy it is to predict something and then to c"
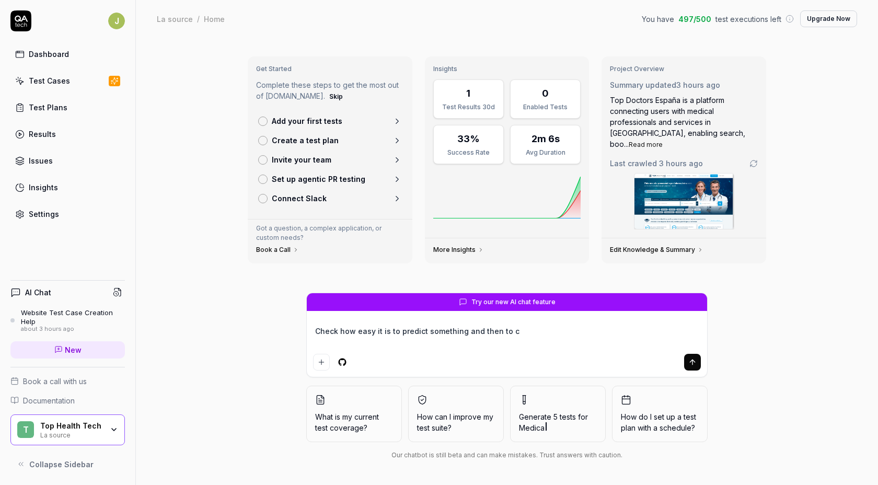
type textarea "*"
type textarea "Check how easy it is to predict something and then to ch"
type textarea "*"
type textarea "Check how easy it is to predict something and then to cha"
type textarea "*"
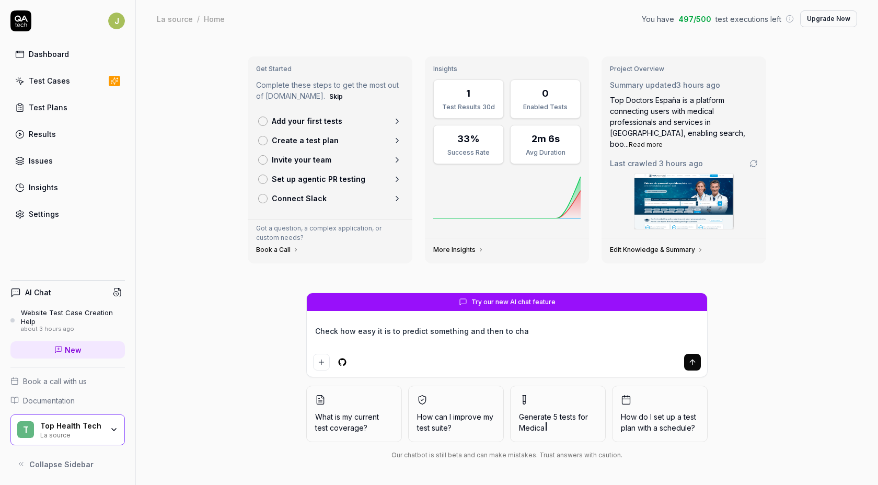
type textarea "Check how easy it is to predict something and then to [PERSON_NAME]"
type textarea "*"
type textarea "Check how easy it is to predict something and then to [PERSON_NAME]"
type textarea "*"
type textarea "Check how easy it is to predict something and then to change"
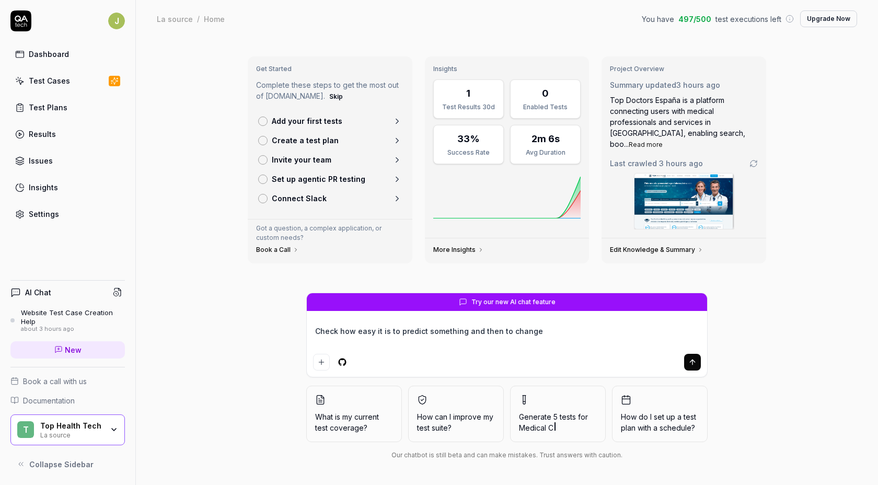
type textarea "*"
type textarea "Check how easy it is to predict something and then to change"
type textarea "*"
type textarea "Check how easy it is to predict something and then to change t"
type textarea "*"
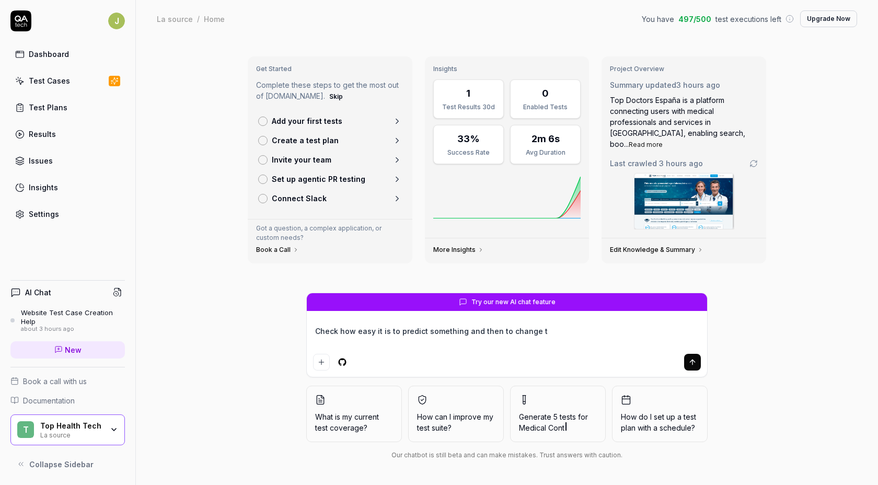
type textarea "Check how easy it is to predict something and then to change th"
type textarea "*"
type textarea "Check how easy it is to predict something and then to change the"
type textarea "*"
type textarea "Check how easy it is to predict something and then to change the"
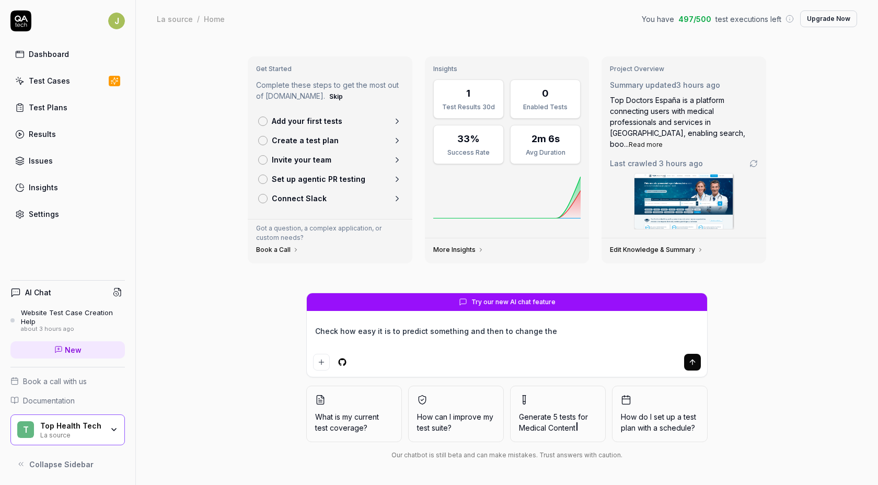
type textarea "*"
type textarea "Check how easy it is to predict something and then to change the p"
type textarea "*"
type textarea "Check how easy it is to predict something and then to change the pr"
type textarea "*"
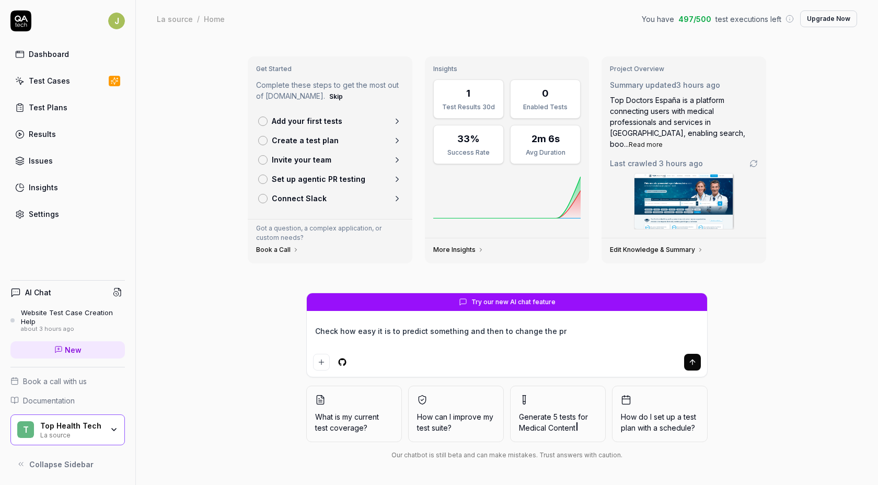
type textarea "Check how easy it is to predict something and then to change the pre"
type textarea "*"
type textarea "Check how easy it is to predict something and then to change the pred"
type textarea "*"
type textarea "Check how easy it is to predict something and then to change the predi"
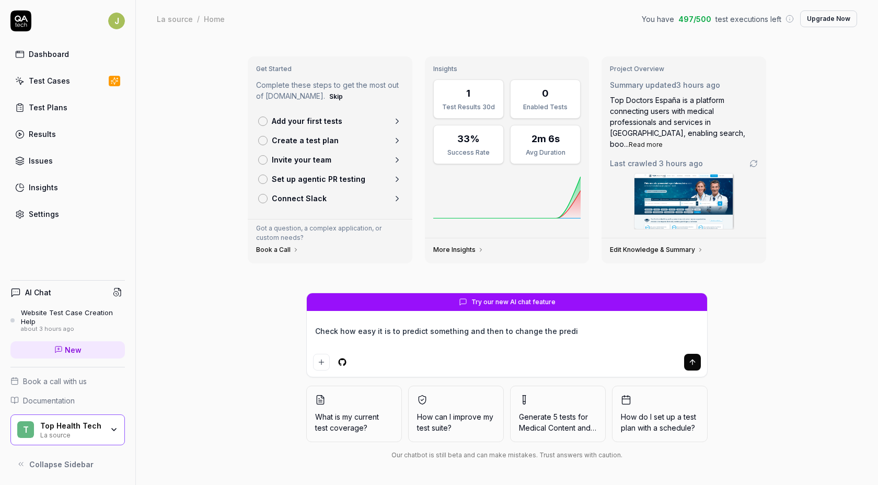
type textarea "*"
type textarea "Check how easy it is to predict something and then to change the predic"
type textarea "*"
type textarea "Check how easy it is to predict something and then to change the predict"
type textarea "*"
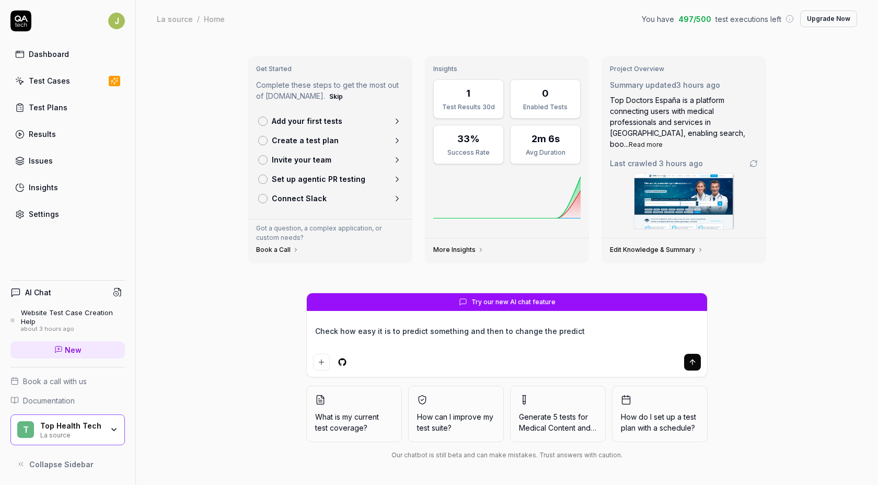
type textarea "Check how easy it is to predict something and then to change the predicti"
type textarea "*"
type textarea "Check how easy it is to predict something and then to change the predictio"
type textarea "*"
type textarea "Check how easy it is to predict something and then to change the prediction"
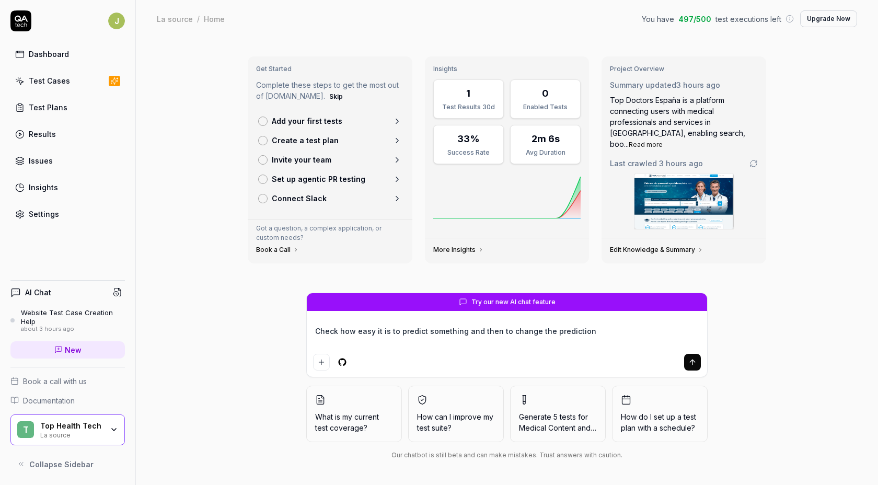
click at [694, 362] on icon "submit" at bounding box center [692, 362] width 8 height 8
type textarea "*"
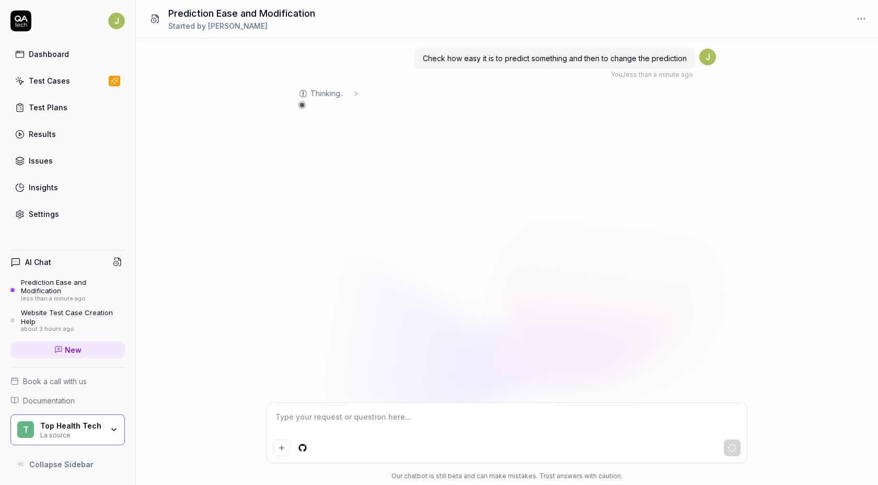
click at [363, 94] on div "Thinking .. ." at bounding box center [481, 93] width 366 height 11
click at [356, 95] on icon at bounding box center [356, 93] width 8 height 8
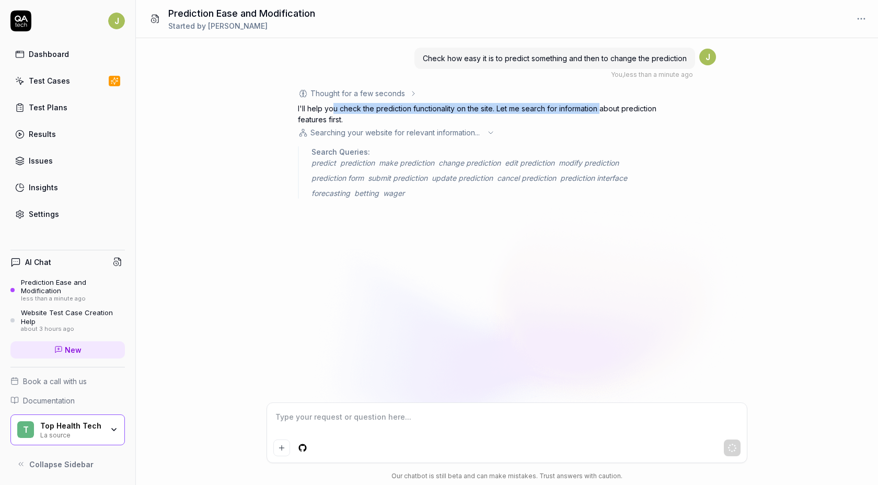
drag, startPoint x: 333, startPoint y: 111, endPoint x: 603, endPoint y: 103, distance: 269.3
click at [603, 103] on p "I'll help you check the prediction functionality on the site. Let me search for…" at bounding box center [481, 114] width 366 height 22
click at [602, 104] on p "I'll help you check the prediction functionality on the site. Let me search for…" at bounding box center [481, 114] width 366 height 22
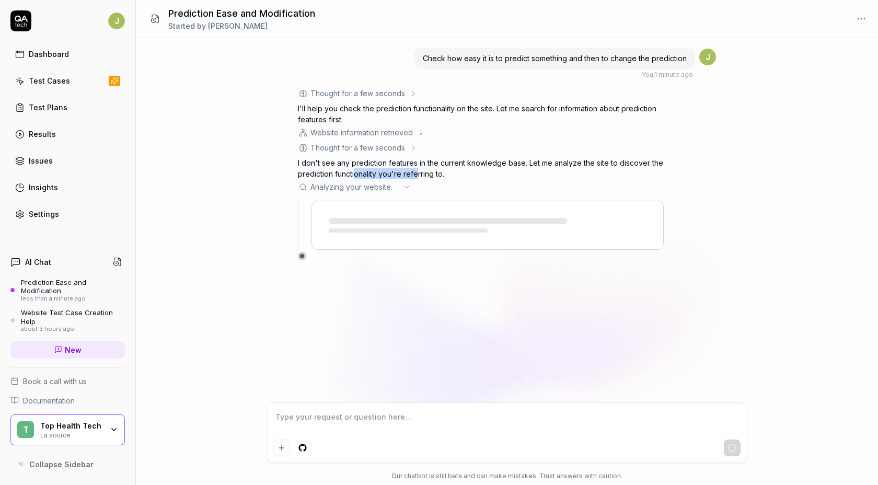
drag, startPoint x: 354, startPoint y: 172, endPoint x: 416, endPoint y: 178, distance: 61.9
click at [416, 178] on p "I don't see any prediction features in the current knowledge base. Let me analy…" at bounding box center [481, 168] width 366 height 22
click at [380, 177] on p "I don't see any prediction features in the current knowledge base. Let me analy…" at bounding box center [481, 168] width 366 height 22
drag, startPoint x: 380, startPoint y: 177, endPoint x: 400, endPoint y: 177, distance: 20.4
click at [400, 177] on p "I don't see any prediction features in the current knowledge base. Let me analy…" at bounding box center [481, 168] width 366 height 22
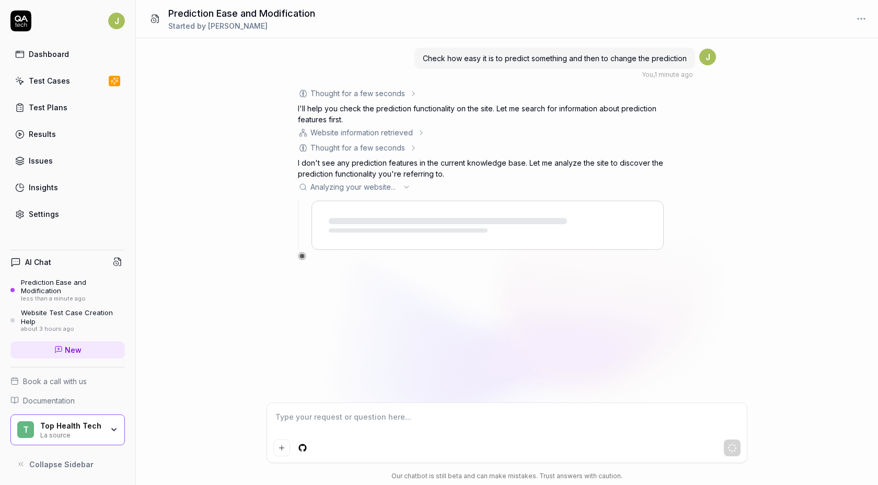
click at [417, 178] on p "I don't see any prediction features in the current knowledge base. Let me analy…" at bounding box center [481, 168] width 366 height 22
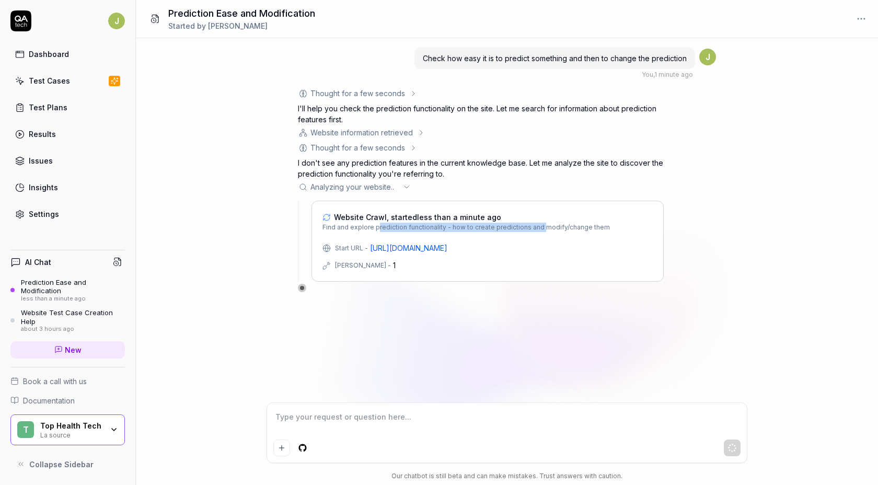
drag, startPoint x: 383, startPoint y: 225, endPoint x: 541, endPoint y: 223, distance: 157.9
click at [541, 223] on span "Find and explore prediction functionality - how to create predictions and modif…" at bounding box center [465, 227] width 287 height 9
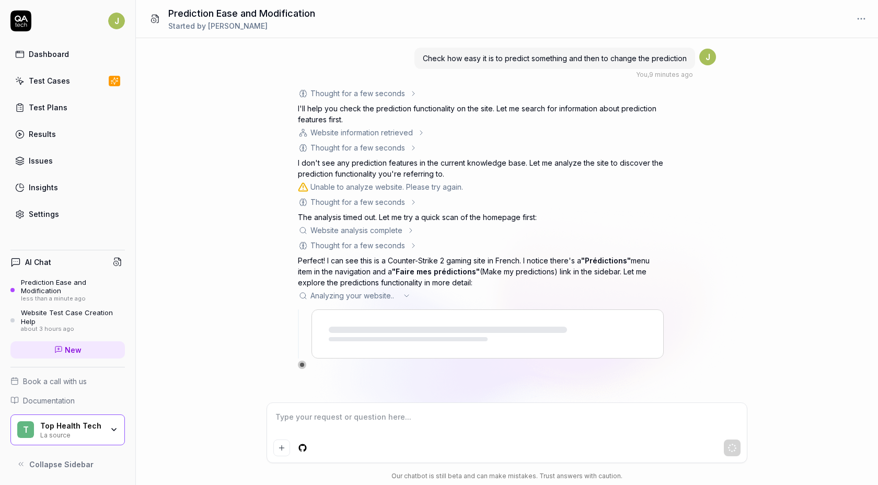
type textarea "*"
